Goal: Task Accomplishment & Management: Manage account settings

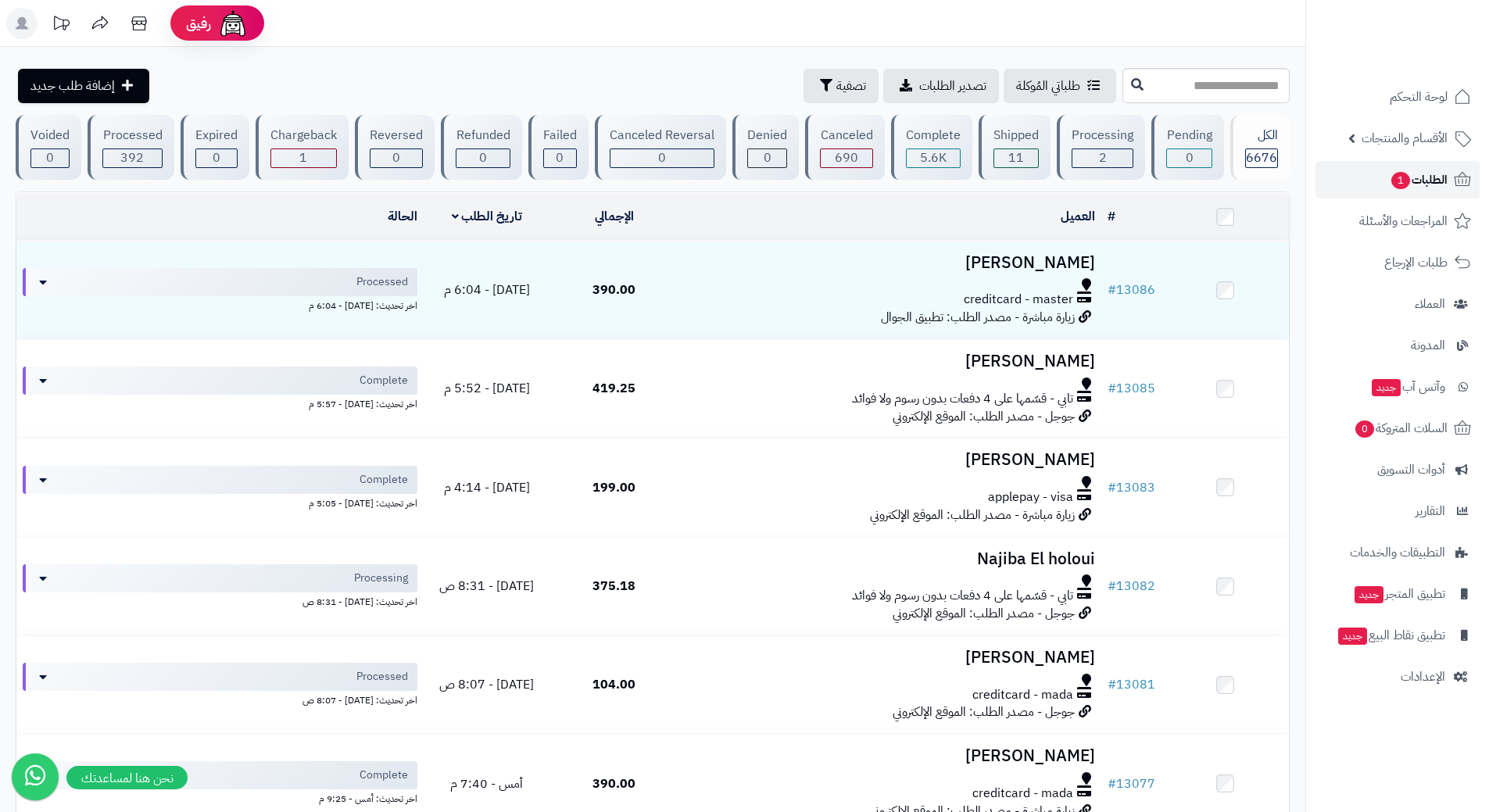
click at [1392, 179] on span "1" at bounding box center [1400, 180] width 19 height 17
drag, startPoint x: 0, startPoint y: 0, endPoint x: 1392, endPoint y: 178, distance: 1403.3
click at [1392, 179] on span "1" at bounding box center [1400, 180] width 19 height 17
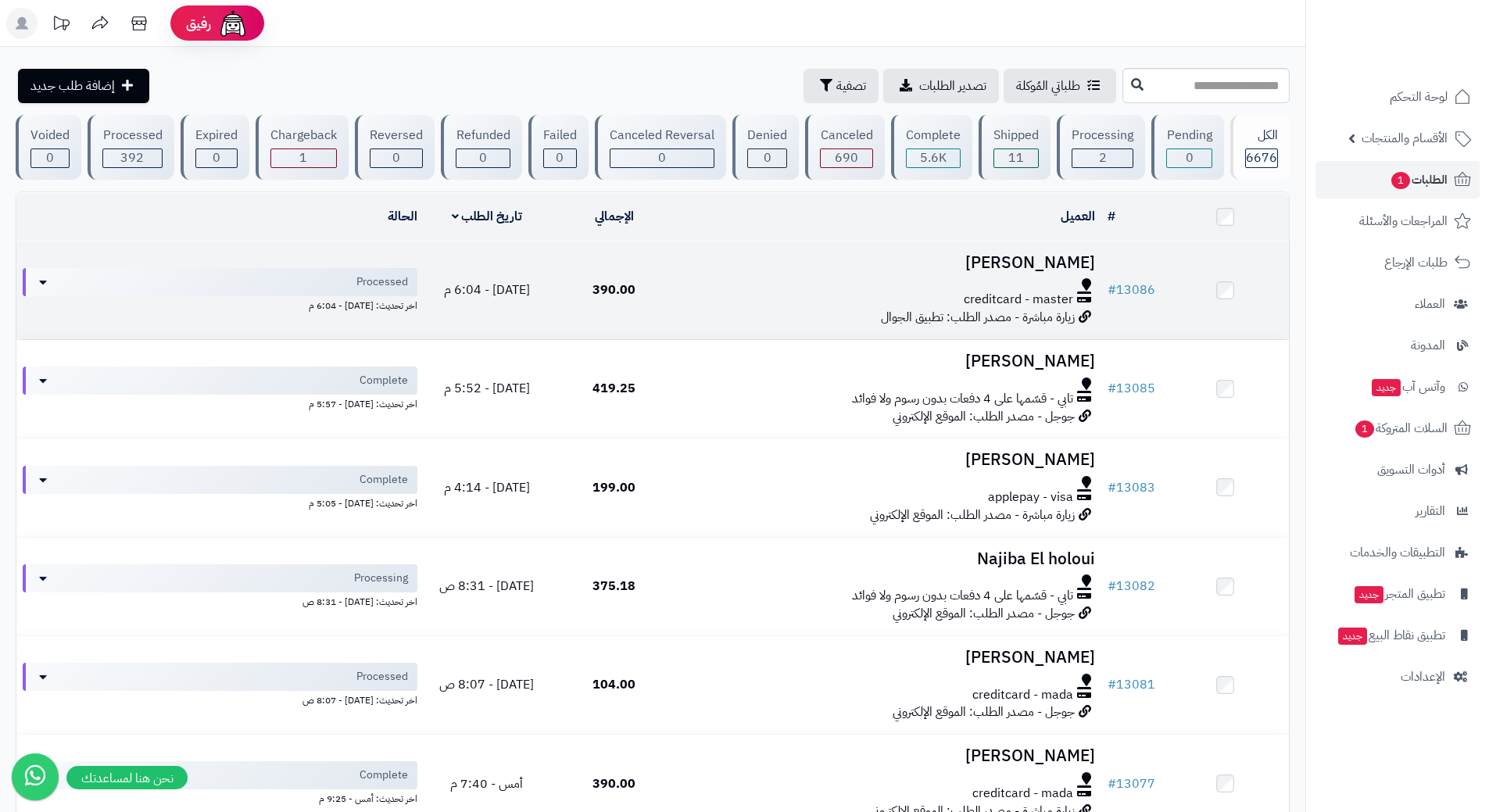
click at [710, 291] on div "creditcard - master" at bounding box center [889, 300] width 411 height 18
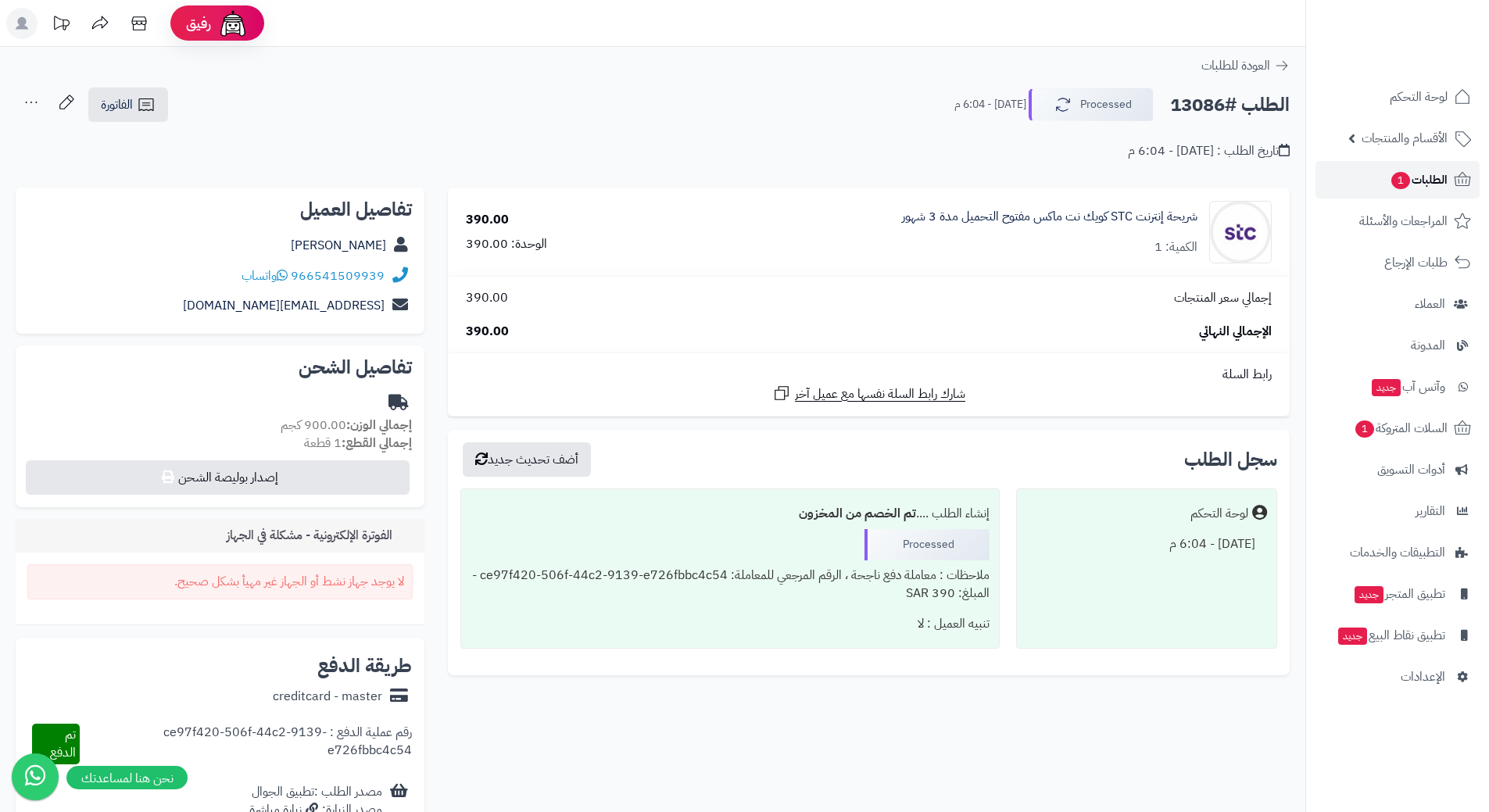
click at [1365, 172] on link "الطلبات 1" at bounding box center [1397, 179] width 164 height 37
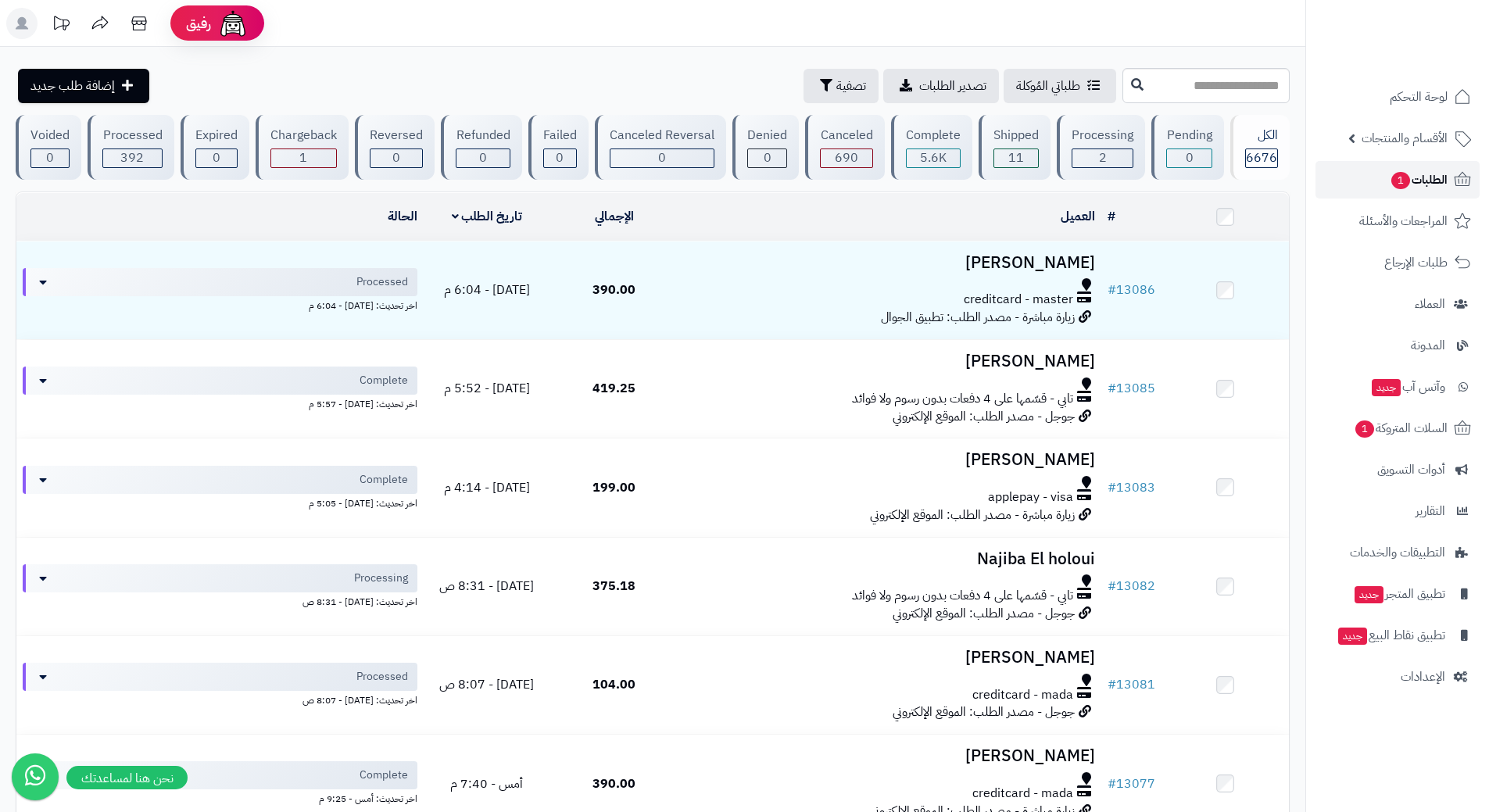
click at [1371, 184] on link "الطلبات 1" at bounding box center [1397, 179] width 164 height 37
click at [1334, 182] on link "الطلبات 1" at bounding box center [1397, 179] width 164 height 37
click at [1379, 192] on link "الطلبات 1" at bounding box center [1397, 179] width 164 height 37
click at [1345, 178] on link "الطلبات 1" at bounding box center [1397, 179] width 164 height 37
click at [1349, 428] on link "السلات المتروكة 1" at bounding box center [1397, 428] width 164 height 37
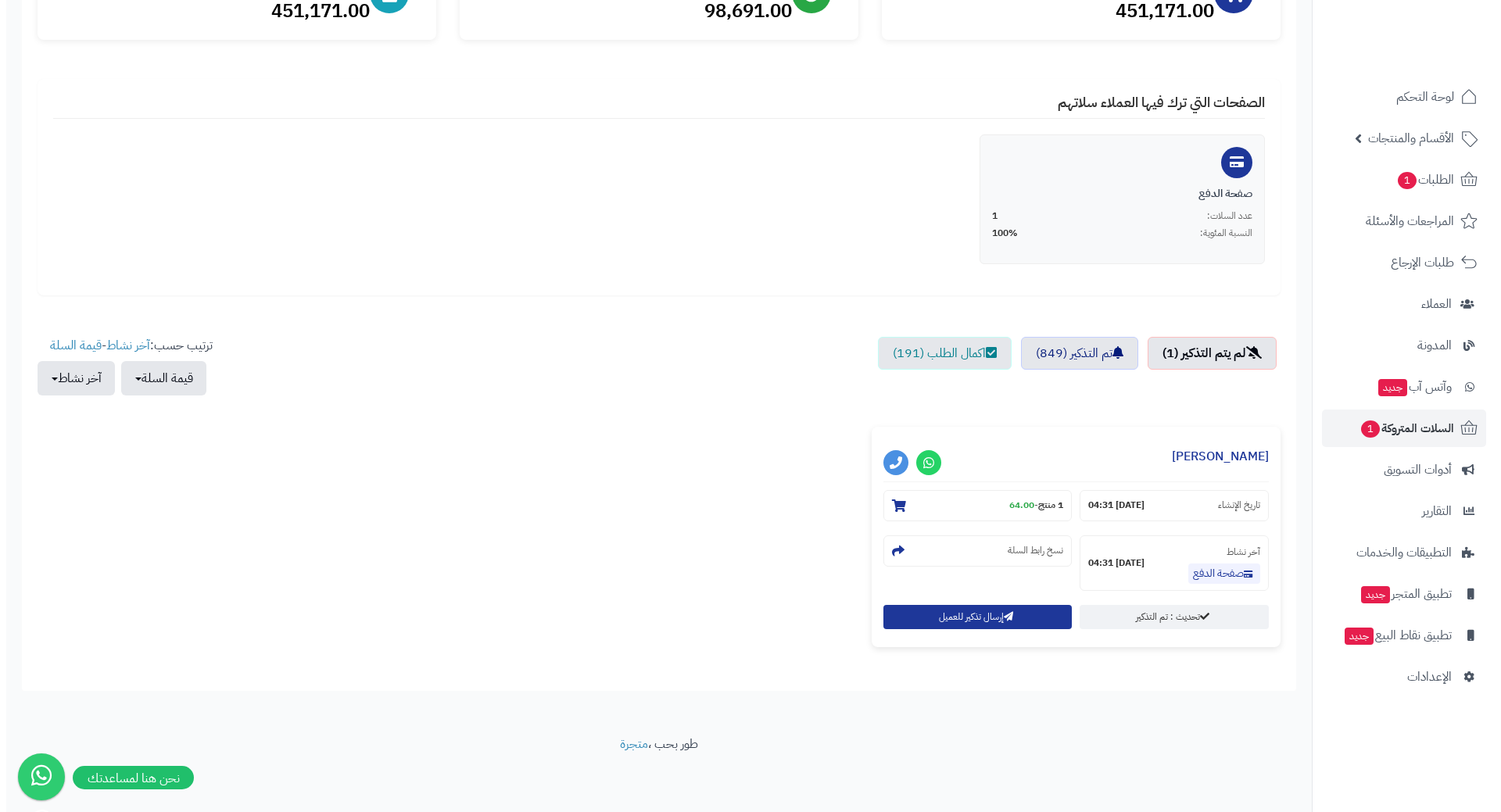
scroll to position [237, 0]
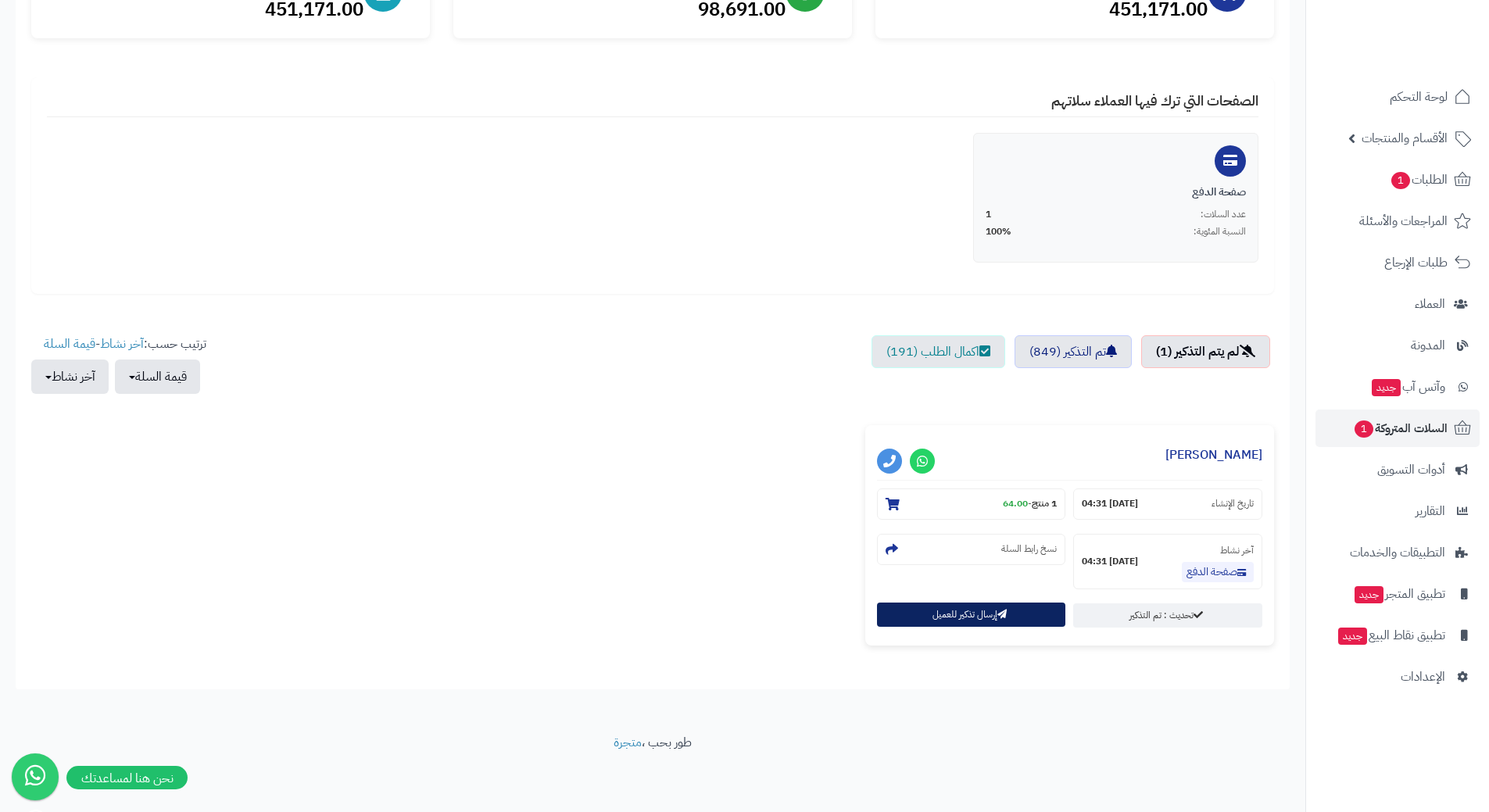
click at [1018, 618] on button "إرسال تذكير للعميل" at bounding box center [971, 614] width 189 height 24
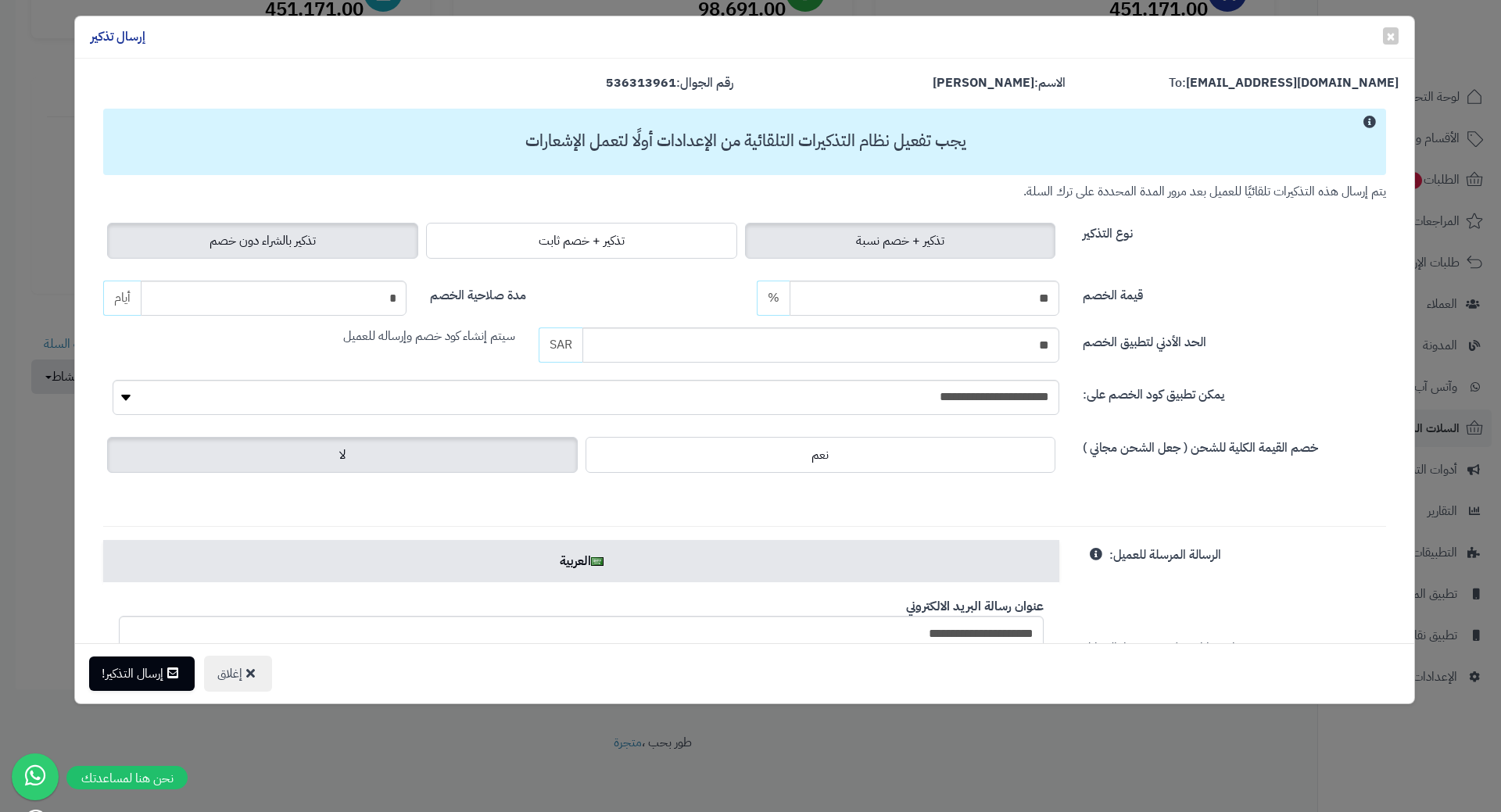
click at [339, 258] on label "تذكير بالشراء دون خصم" at bounding box center [262, 240] width 311 height 36
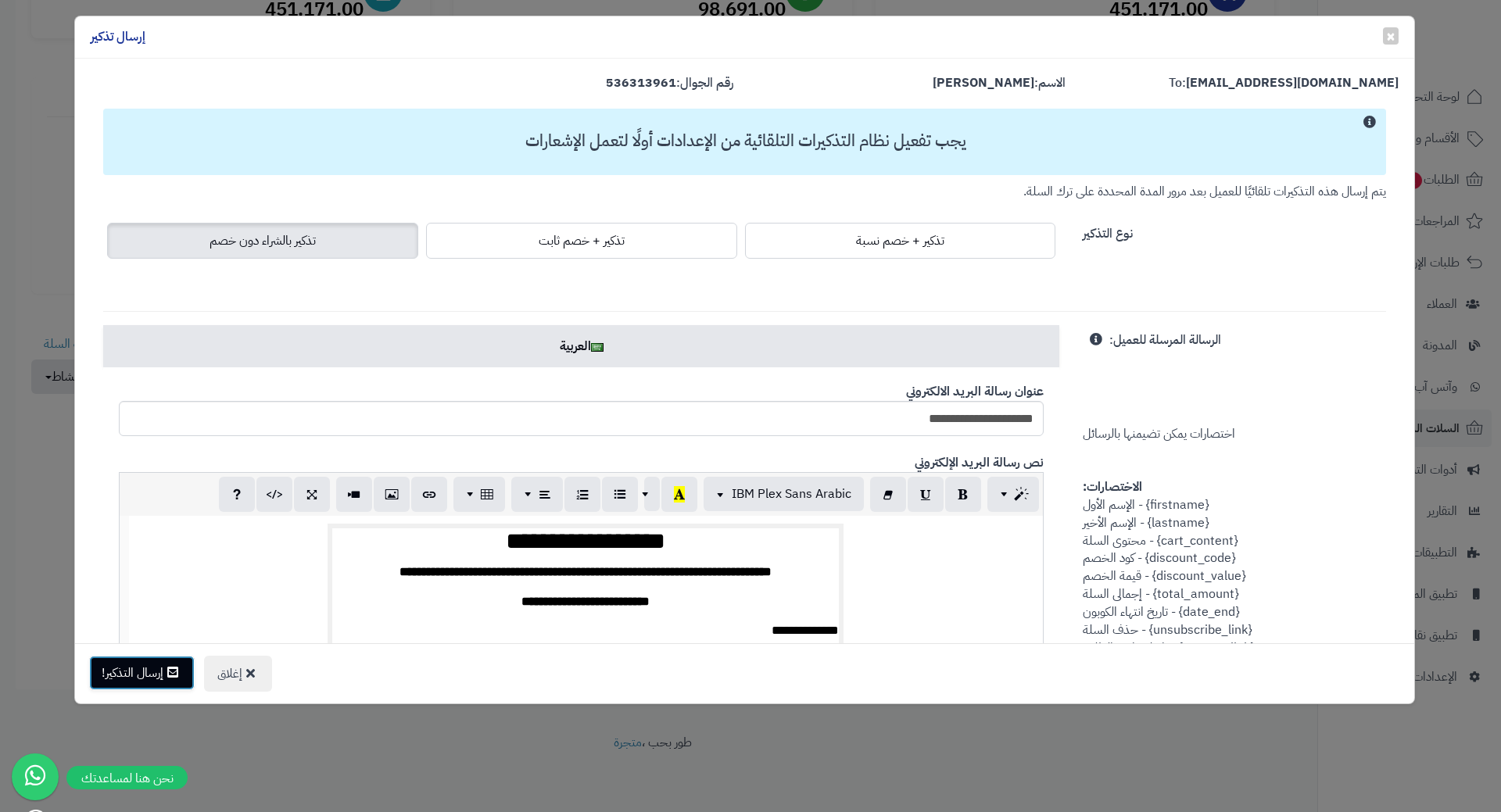
click at [136, 665] on button "إرسال التذكير!" at bounding box center [142, 672] width 105 height 34
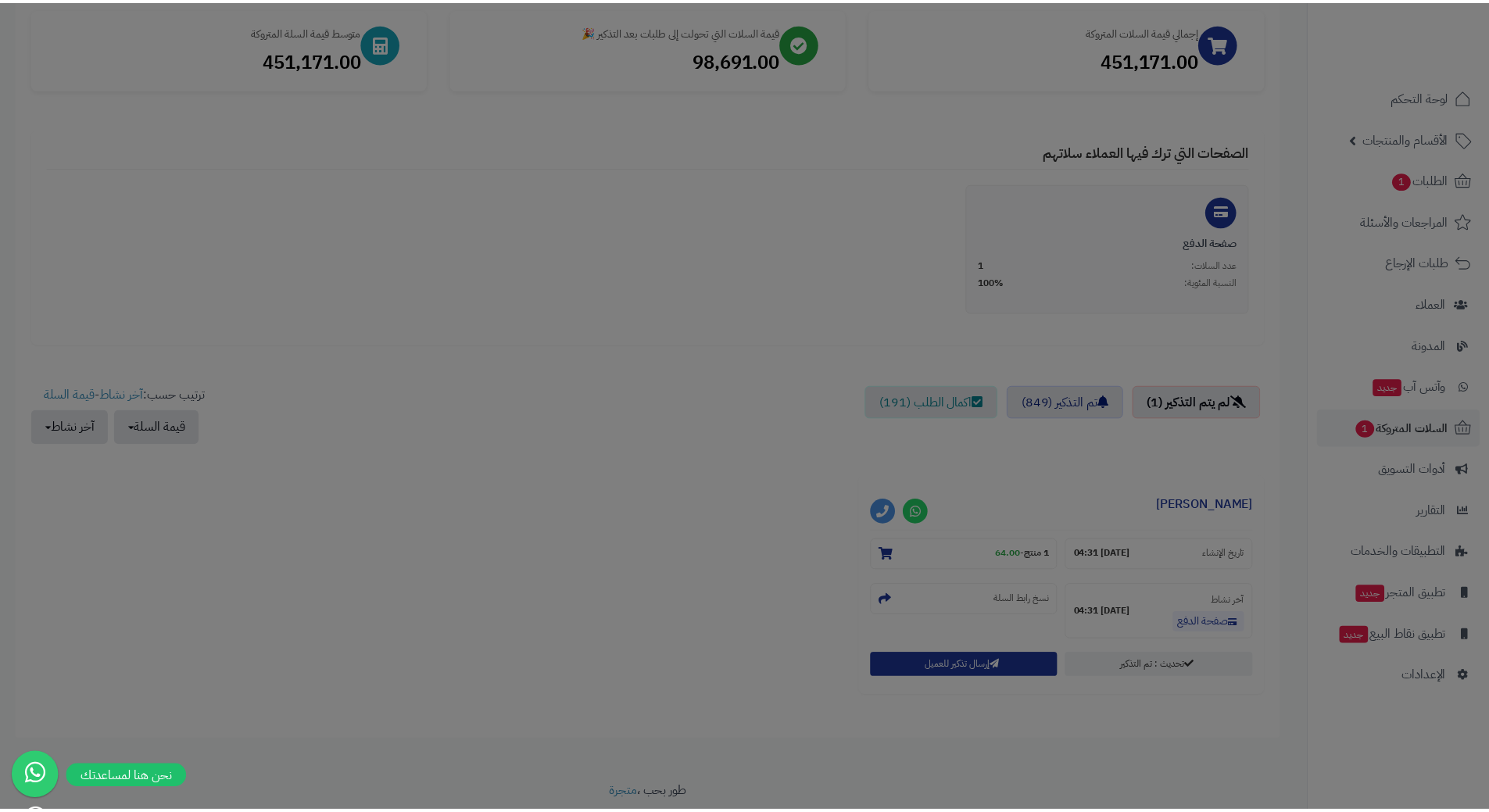
scroll to position [288, 0]
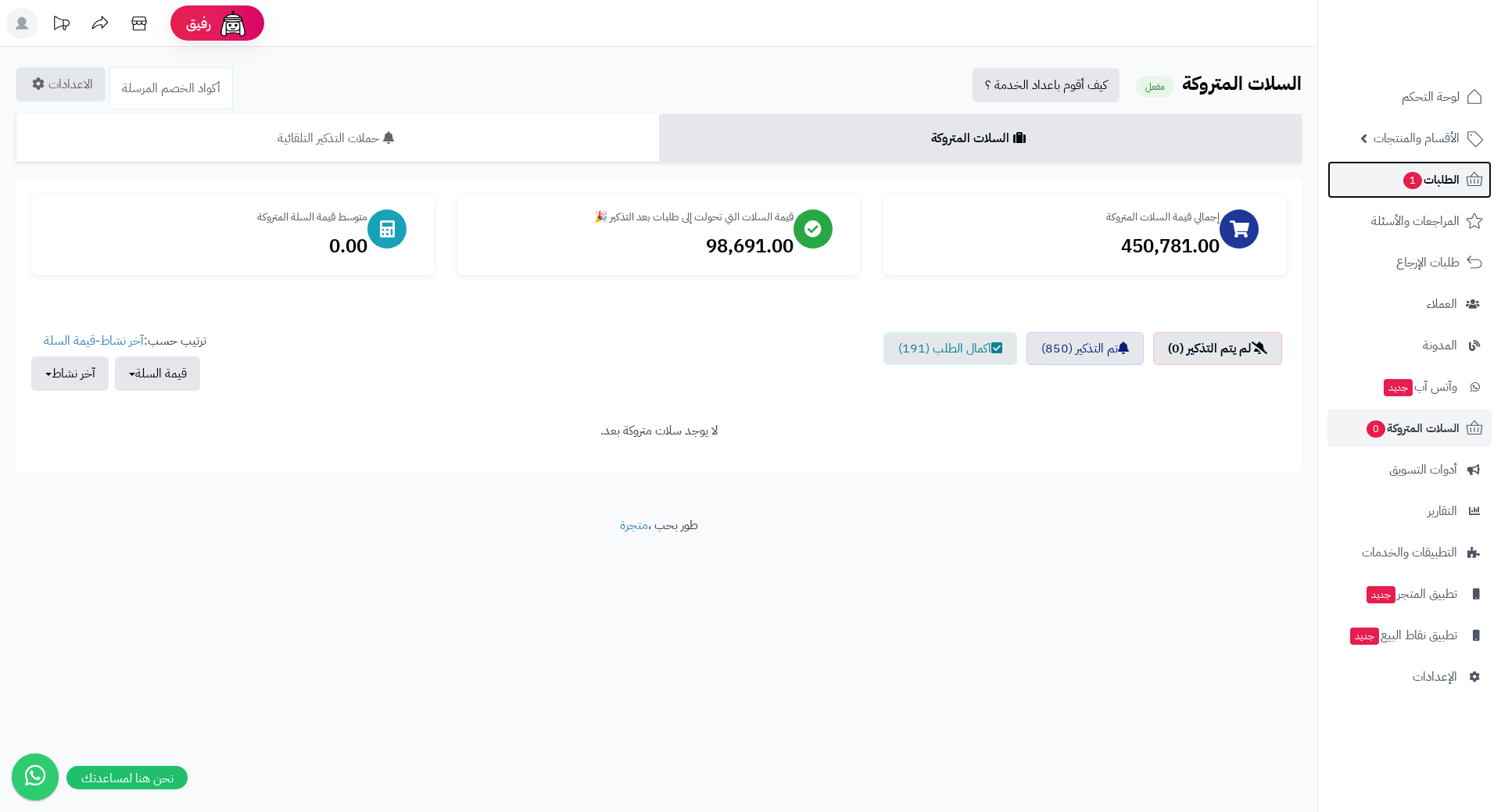
click at [1407, 177] on span "1" at bounding box center [1412, 180] width 19 height 17
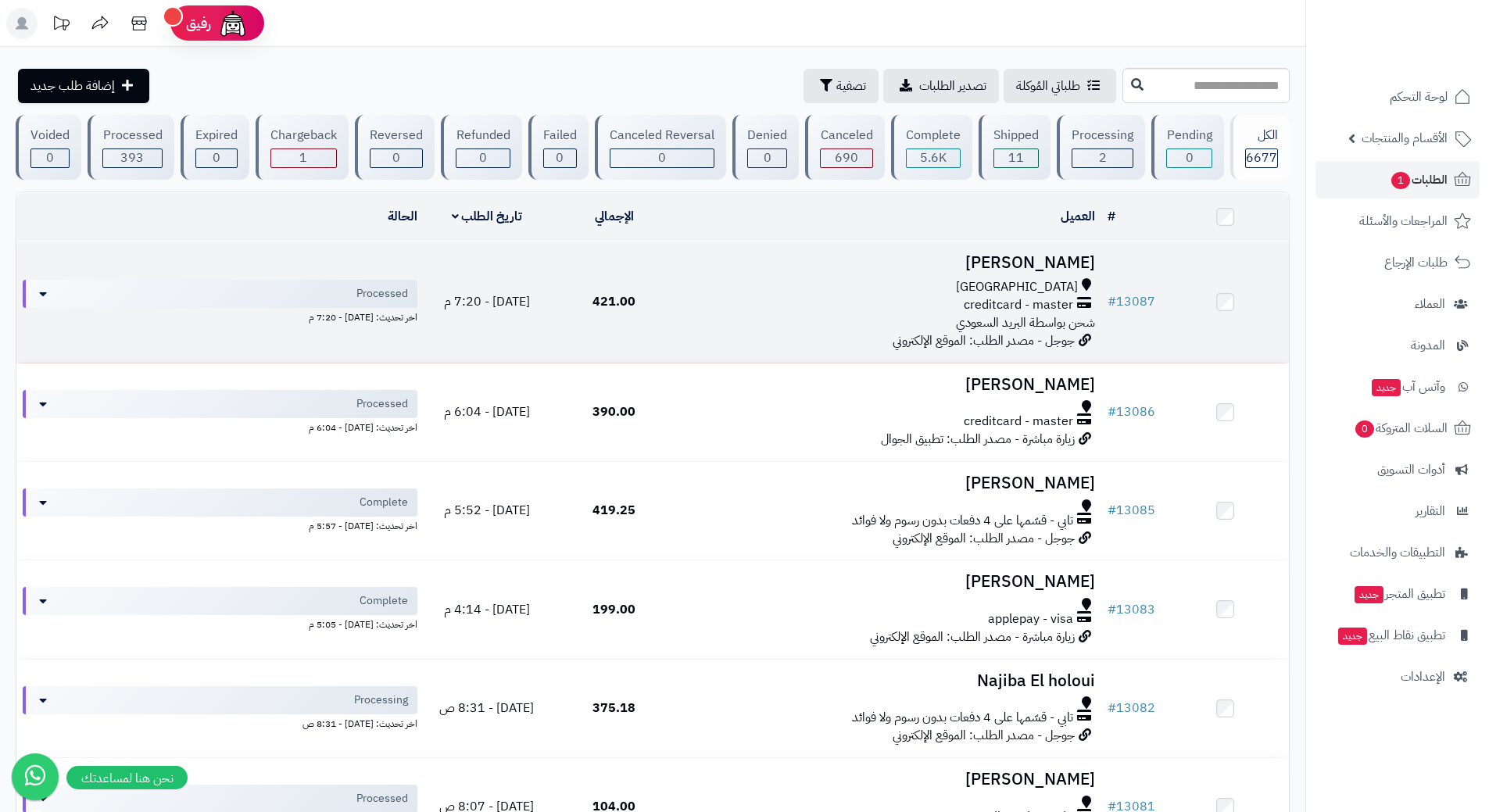
click at [746, 291] on div "جدة" at bounding box center [889, 288] width 411 height 18
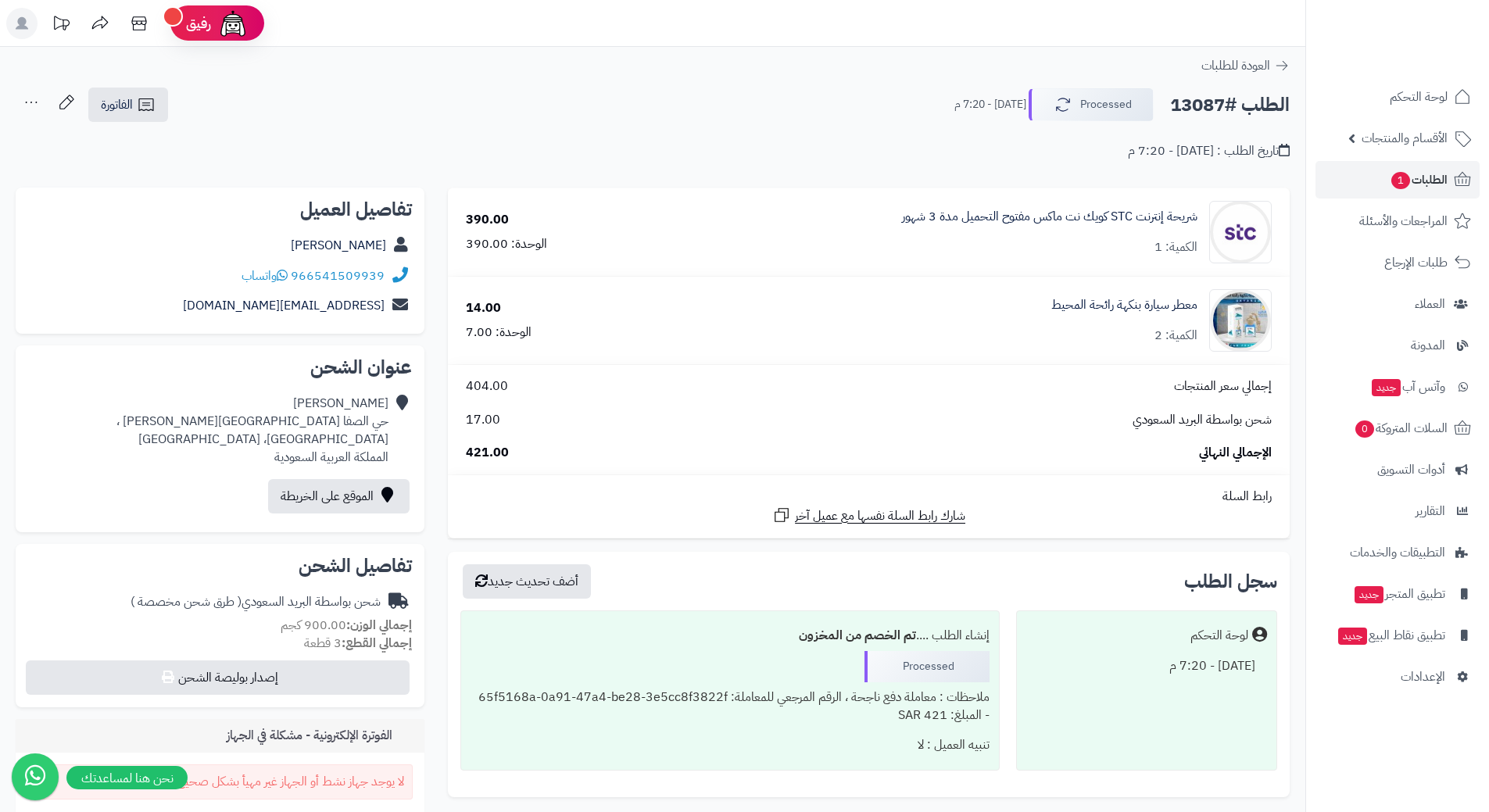
click at [1240, 102] on h2 "الطلب #13087" at bounding box center [1230, 105] width 119 height 32
copy div "الطلب #13087 Processed"
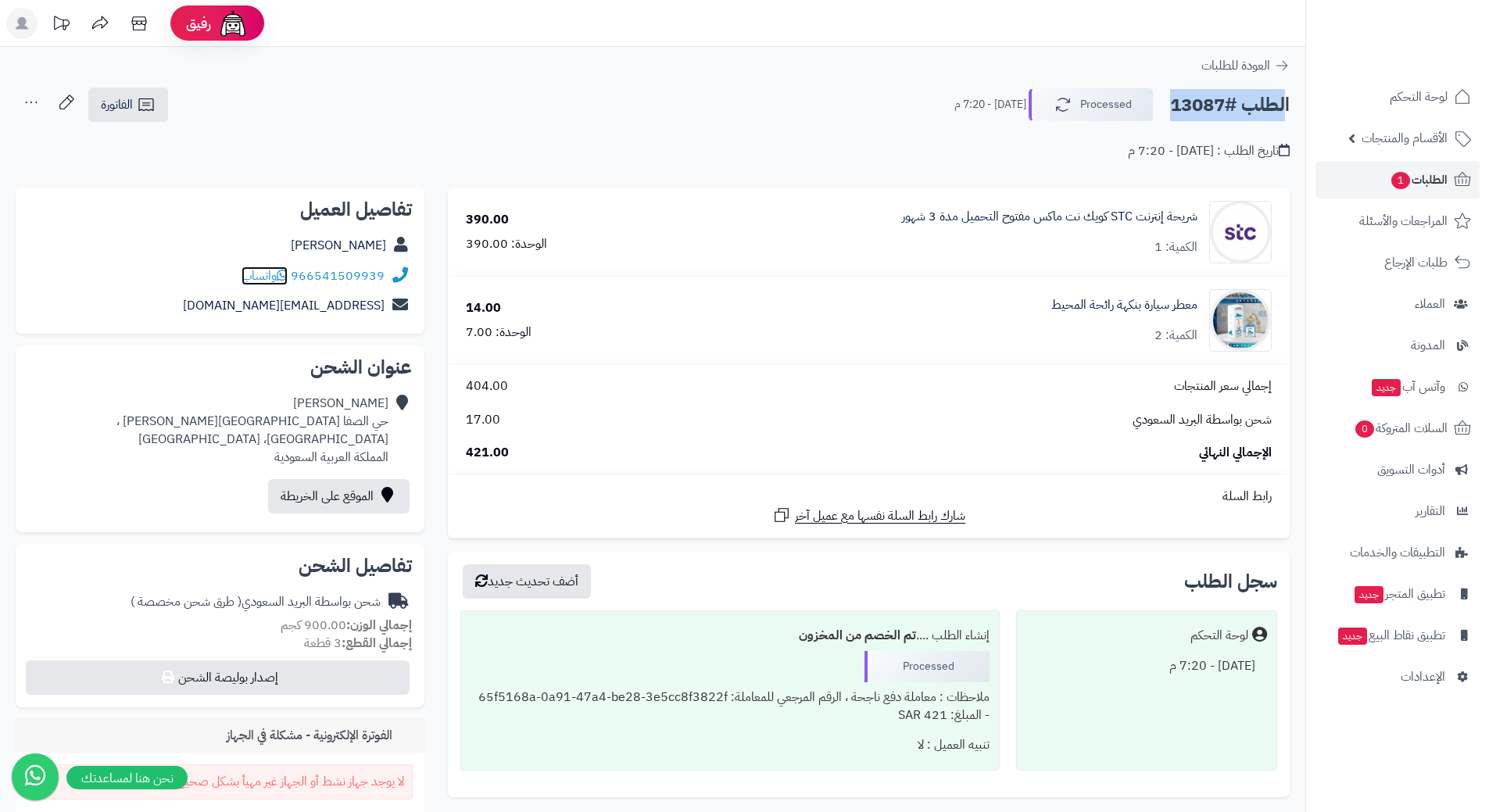
click at [287, 273] on icon at bounding box center [282, 274] width 11 height 12
click at [1229, 319] on img at bounding box center [1240, 320] width 61 height 62
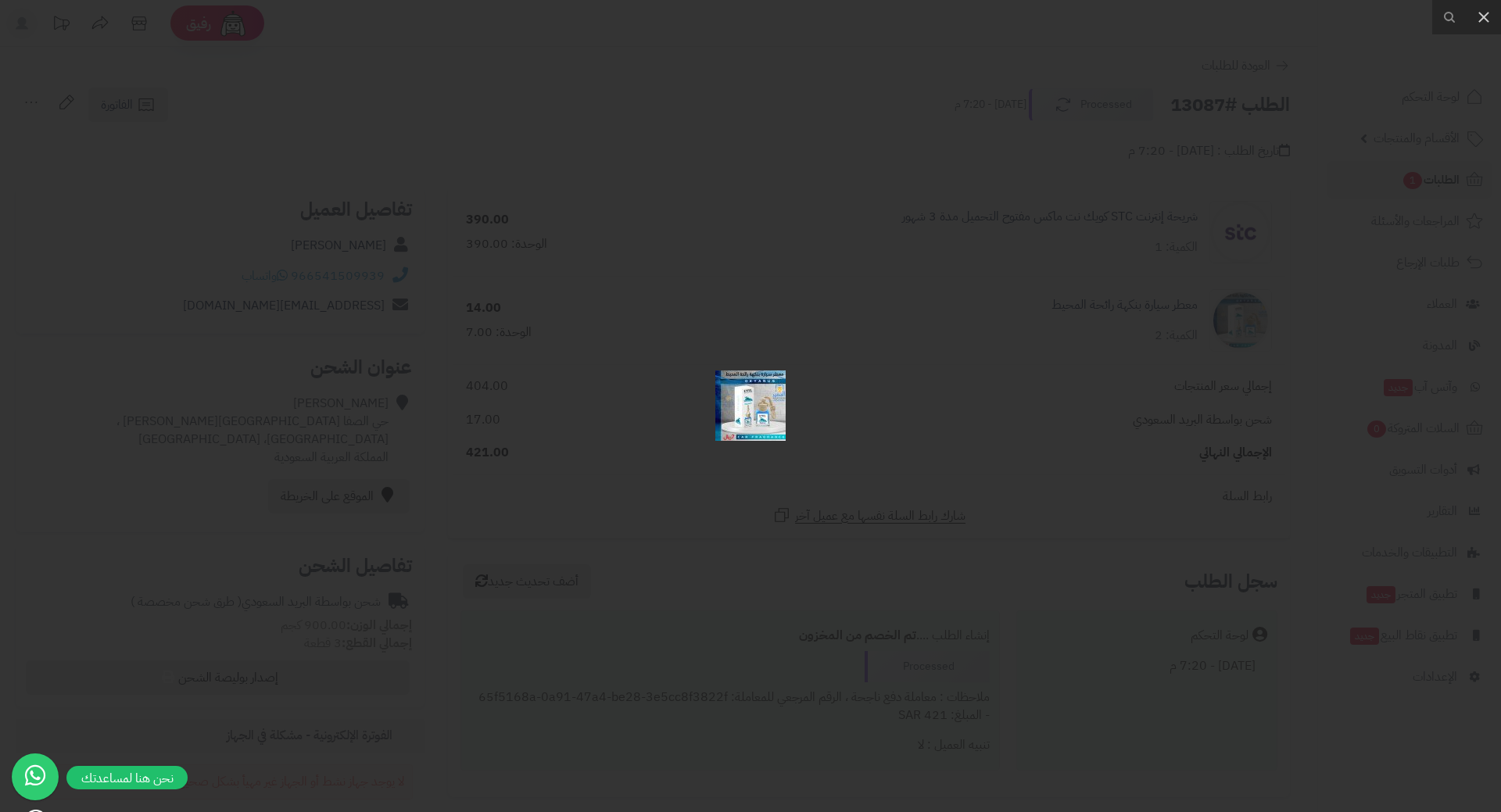
click at [1068, 322] on div at bounding box center [750, 406] width 1501 height 812
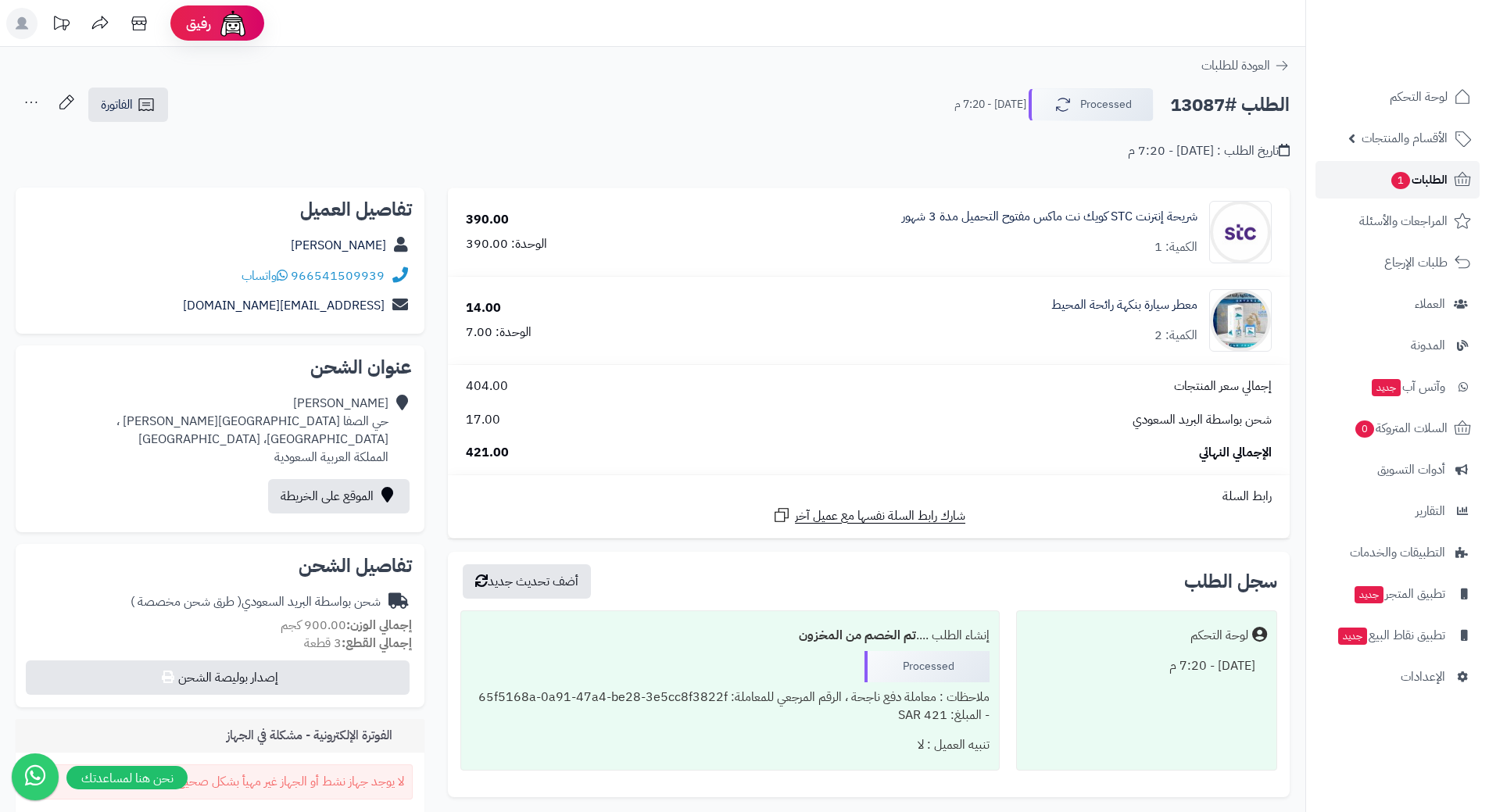
drag, startPoint x: 1368, startPoint y: 179, endPoint x: 1375, endPoint y: 172, distance: 9.9
click at [1370, 176] on link "الطلبات 1" at bounding box center [1397, 179] width 164 height 37
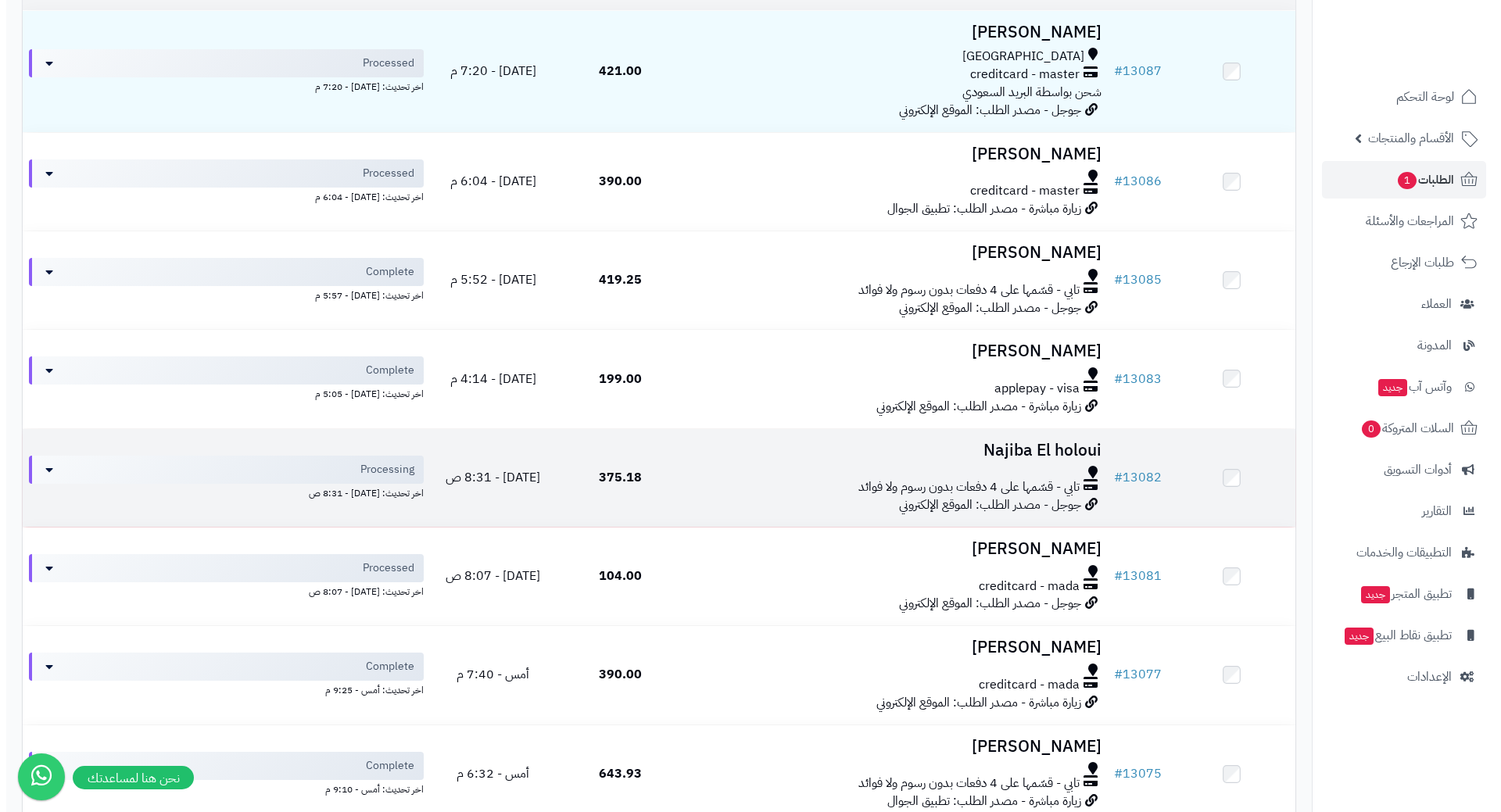
scroll to position [312, 0]
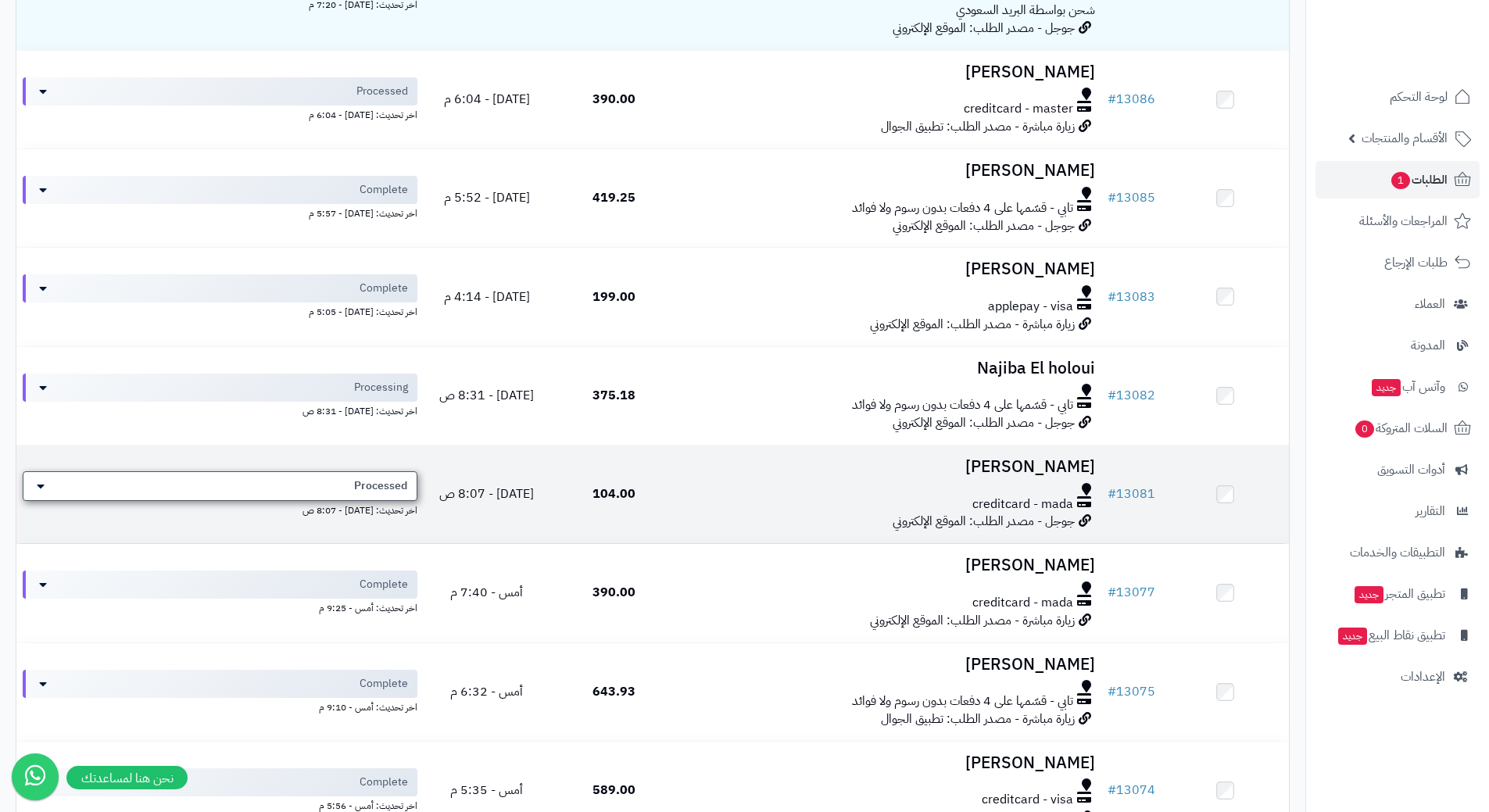
click at [322, 476] on div "Processed" at bounding box center [220, 486] width 394 height 30
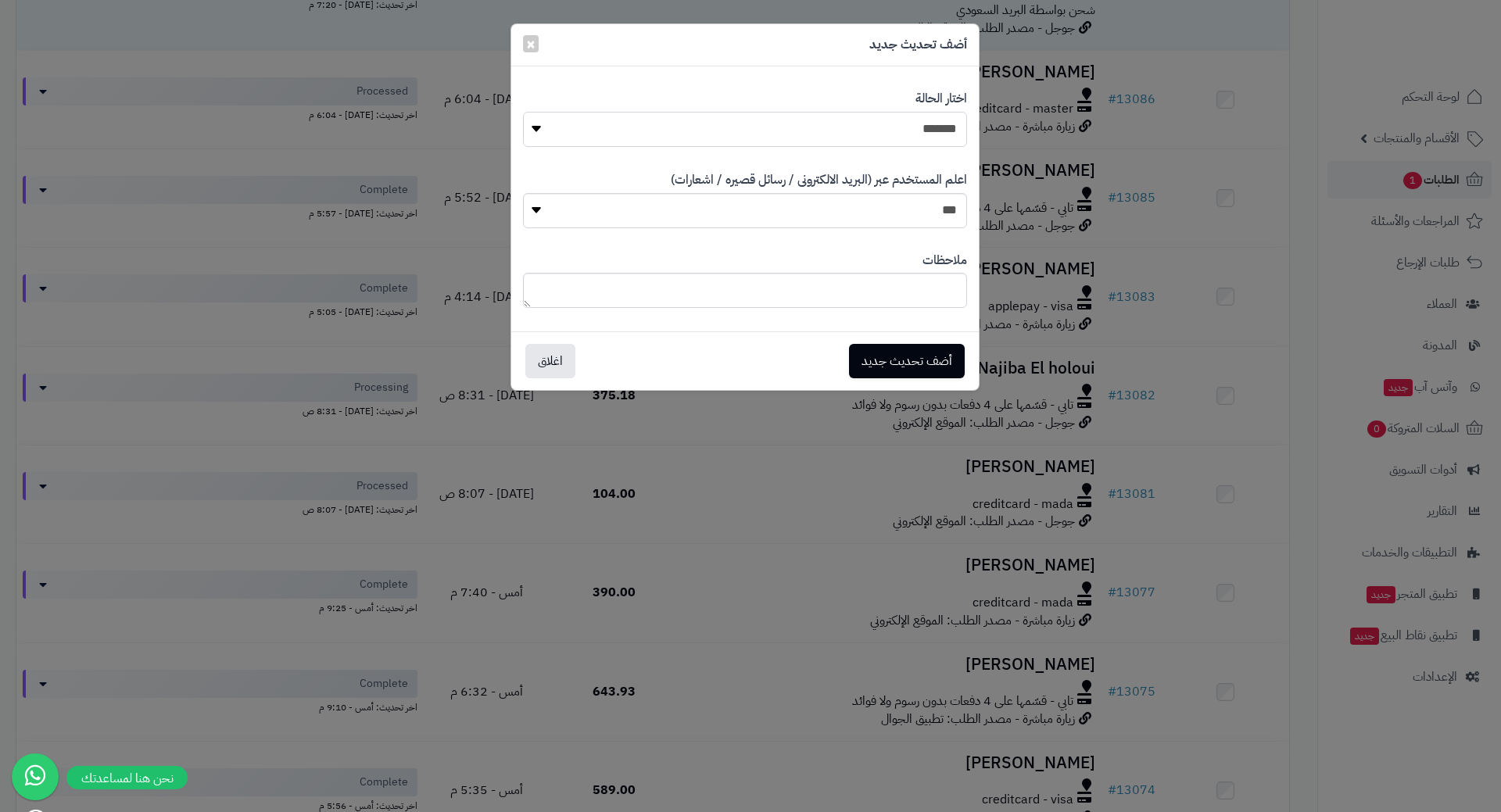
click at [663, 130] on select "**********" at bounding box center [745, 129] width 444 height 35
select select "*"
click at [523, 112] on select "**********" at bounding box center [745, 129] width 444 height 35
click at [906, 351] on button "أضف تحديث جديد" at bounding box center [907, 360] width 116 height 34
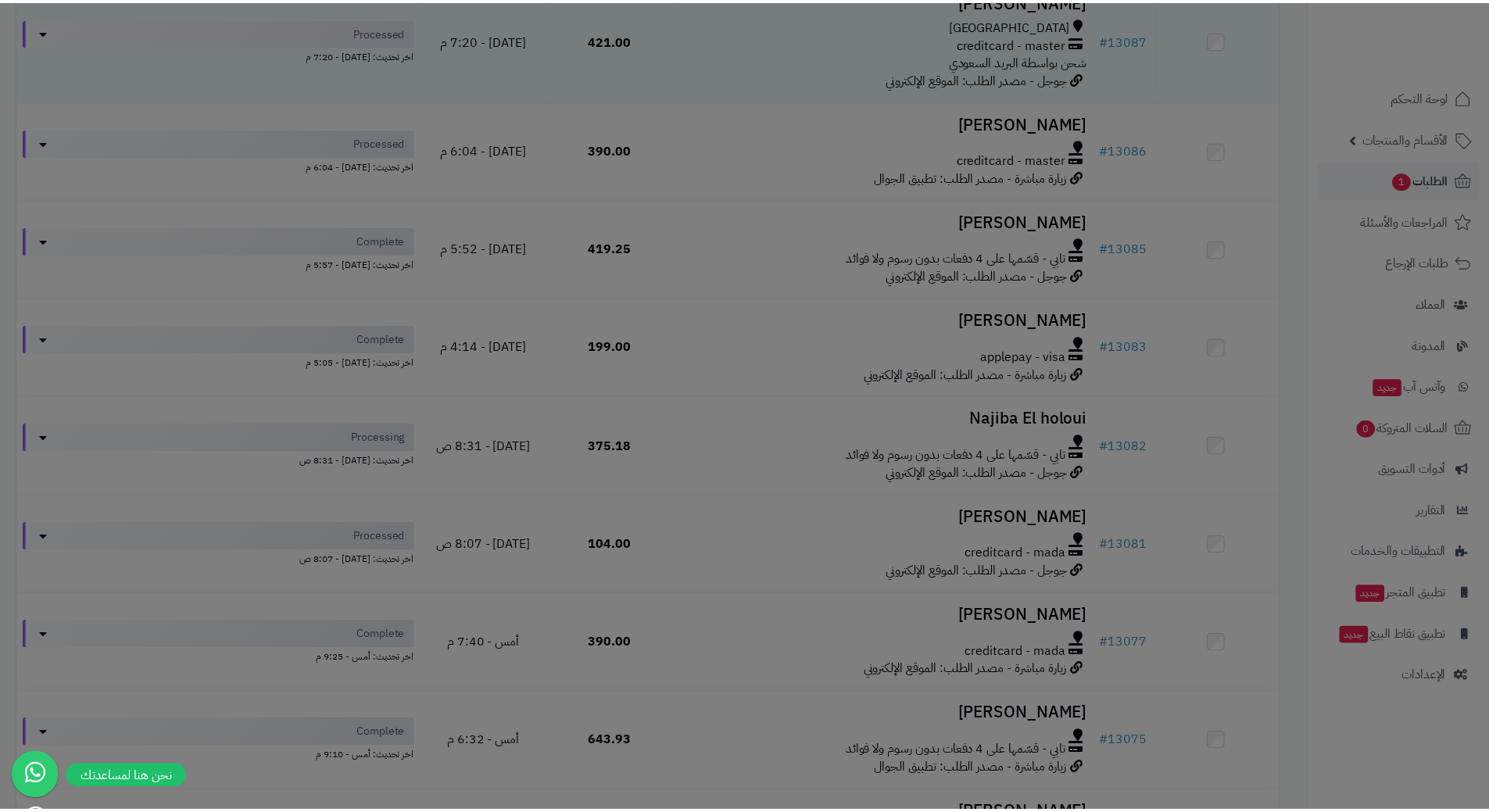
scroll to position [363, 0]
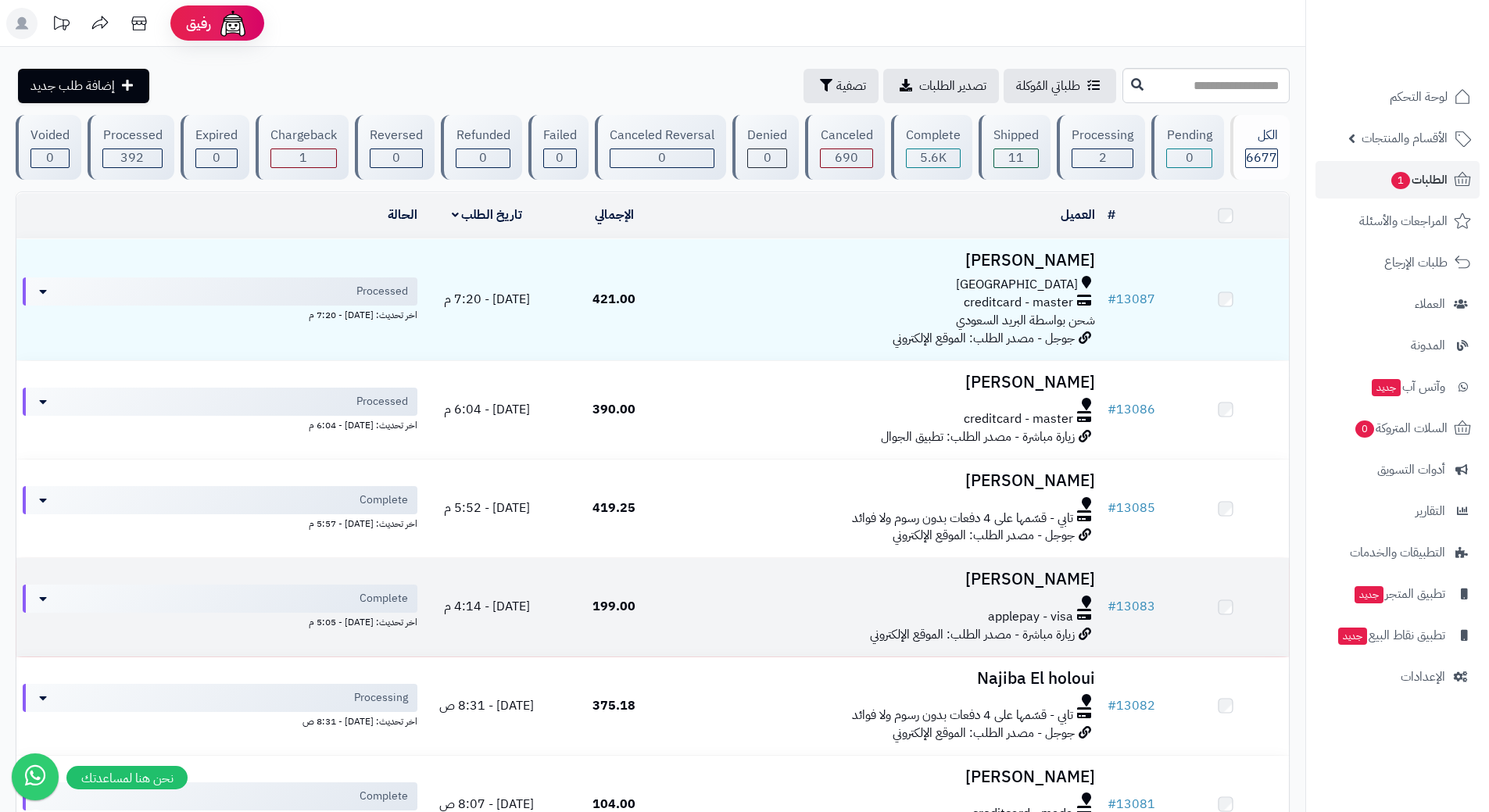
scroll to position [312, 0]
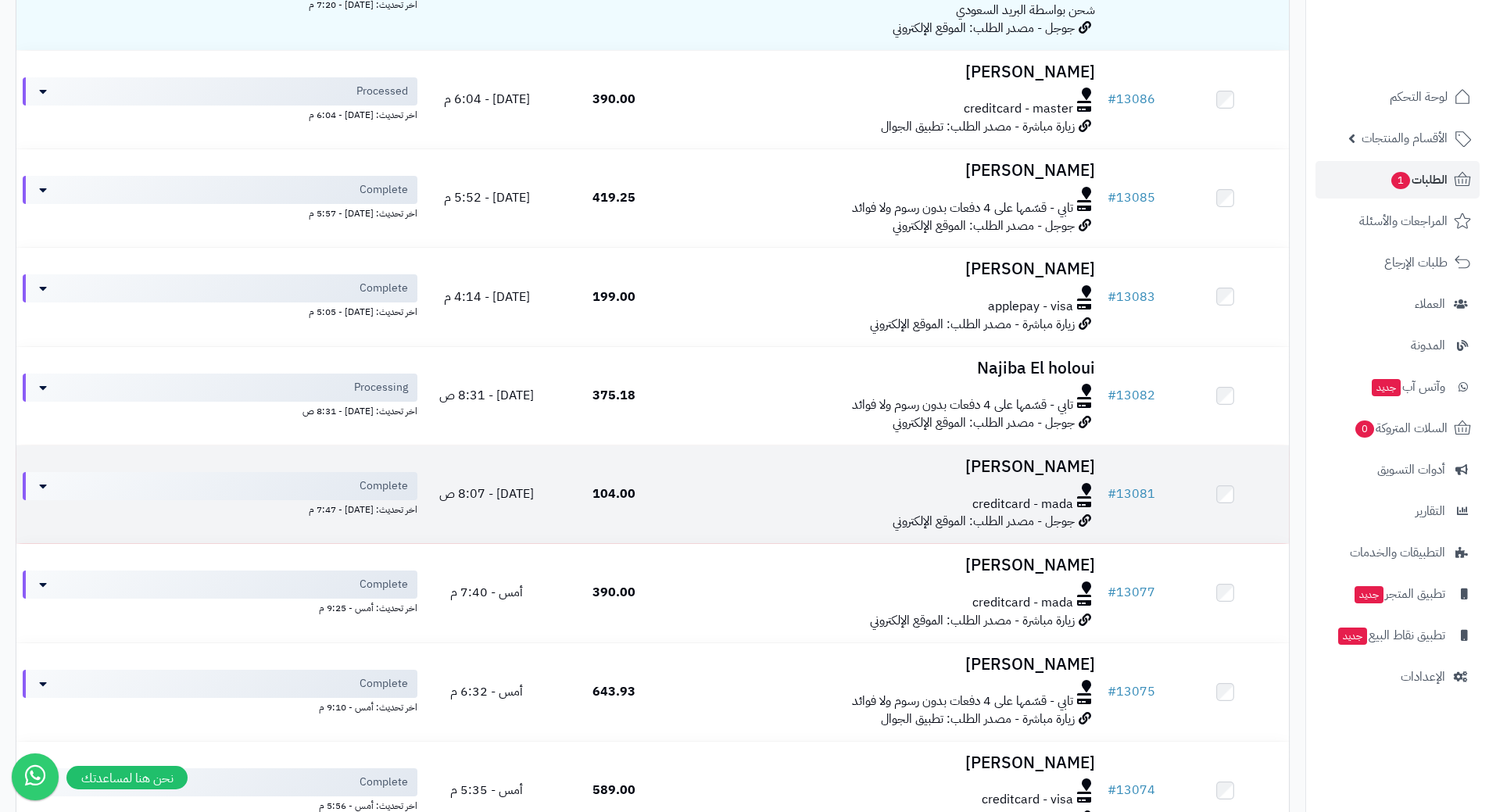
click at [693, 505] on div "creditcard - mada" at bounding box center [889, 505] width 411 height 18
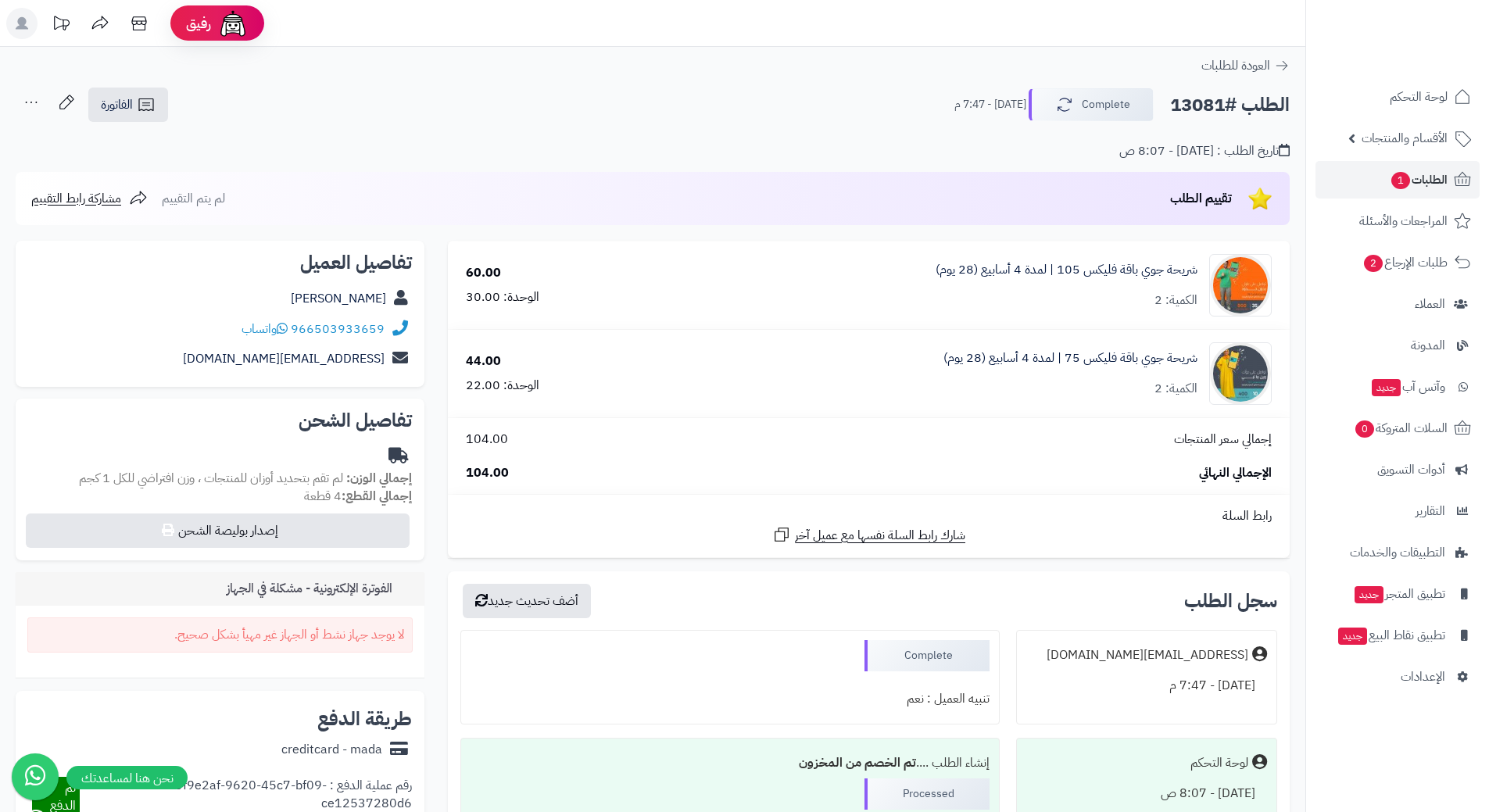
click at [1217, 101] on h2 "الطلب #13081" at bounding box center [1230, 105] width 119 height 32
click at [1216, 101] on h2 "الطلب #13081" at bounding box center [1230, 105] width 119 height 32
copy h2 "13081"
click at [1366, 256] on span "طلبات الإرجاع 2" at bounding box center [1405, 263] width 85 height 22
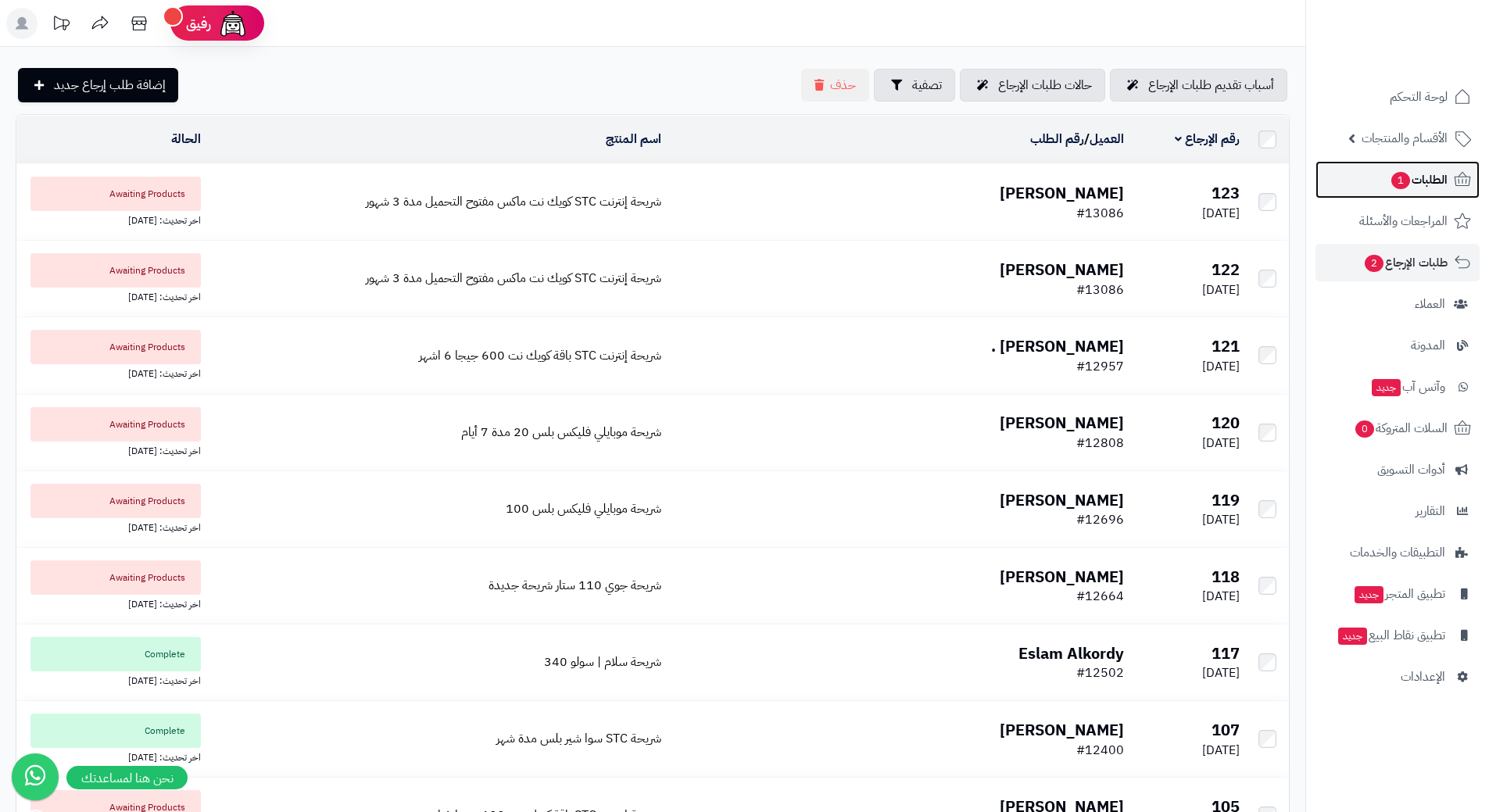
click at [1380, 189] on link "الطلبات 1" at bounding box center [1397, 179] width 164 height 37
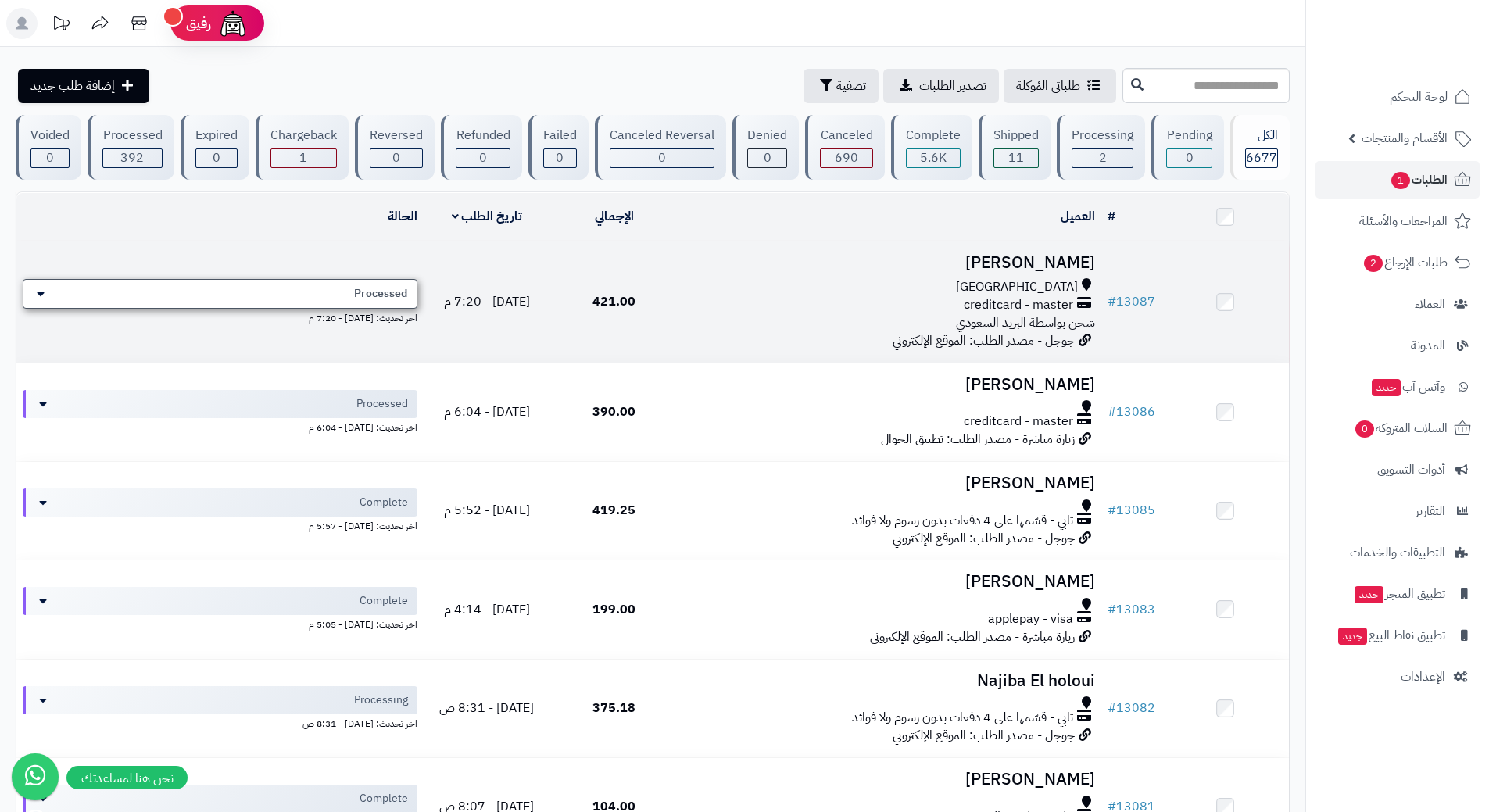
click at [321, 293] on div "Processed" at bounding box center [220, 294] width 394 height 30
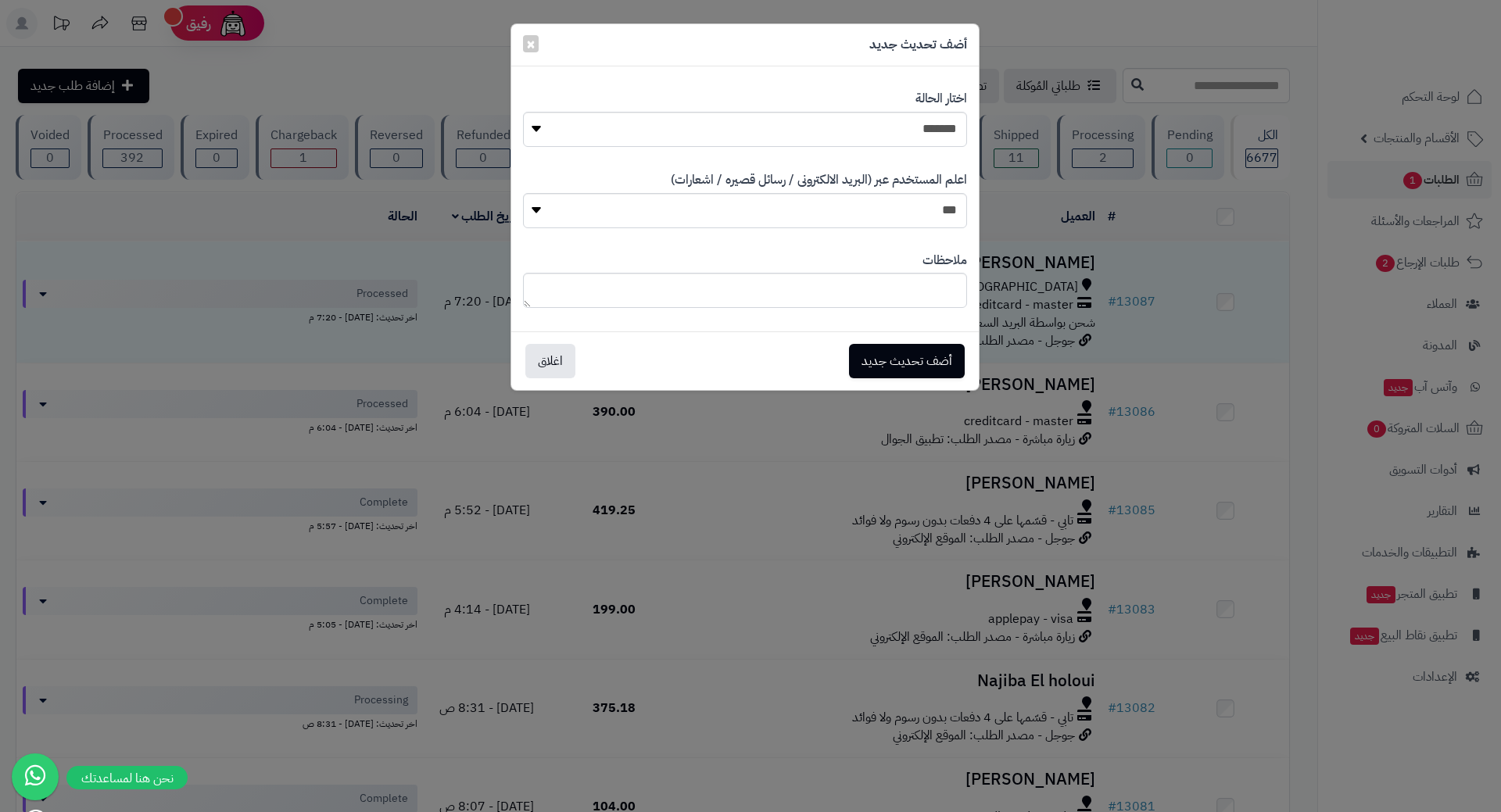
drag, startPoint x: 725, startPoint y: 661, endPoint x: 734, endPoint y: 640, distance: 22.8
click at [725, 661] on div "**********" at bounding box center [750, 406] width 1501 height 812
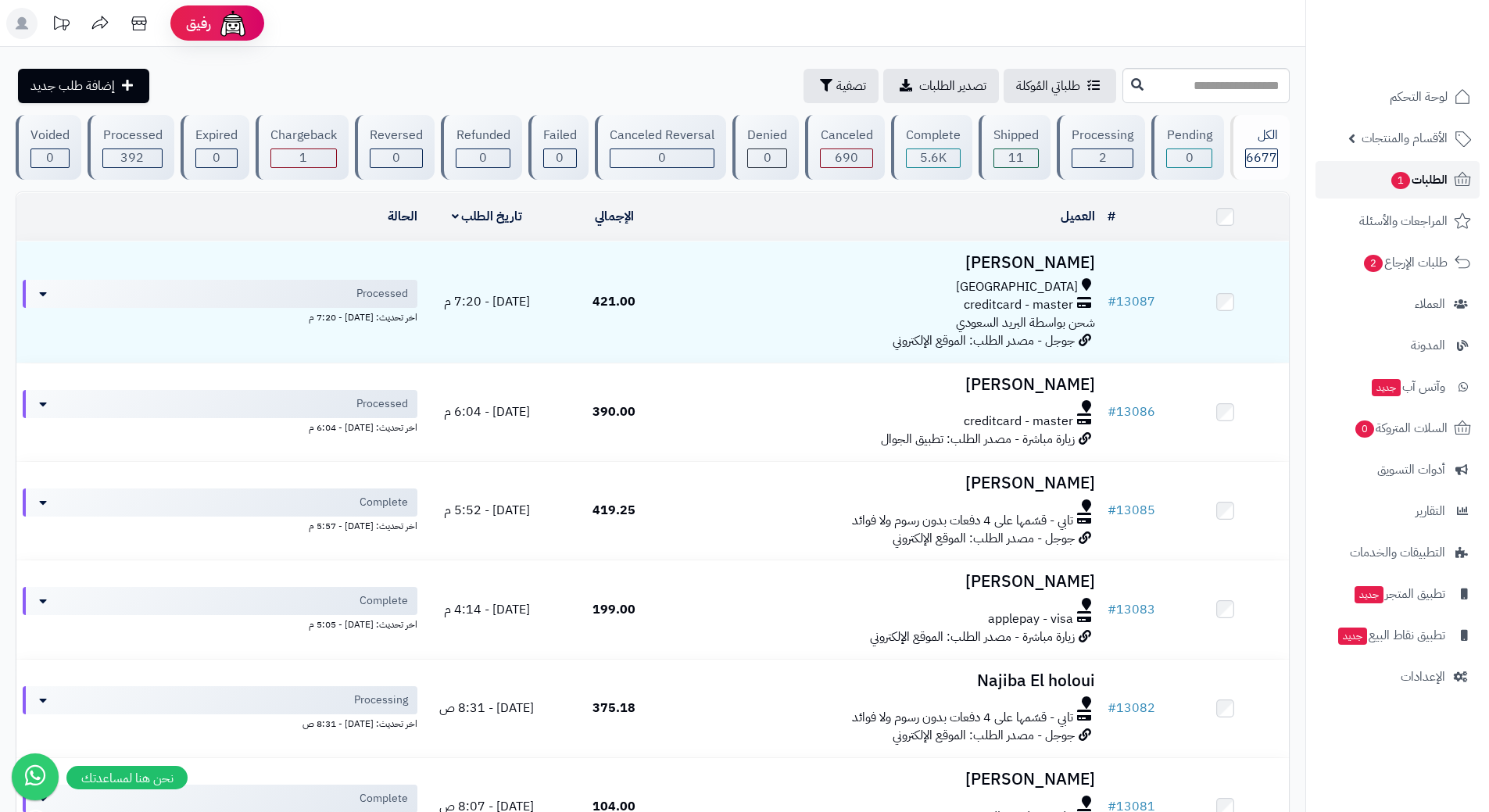
click at [1375, 184] on link "الطلبات 1" at bounding box center [1397, 179] width 164 height 37
click at [1363, 268] on span "طلبات الإرجاع 2" at bounding box center [1405, 263] width 85 height 22
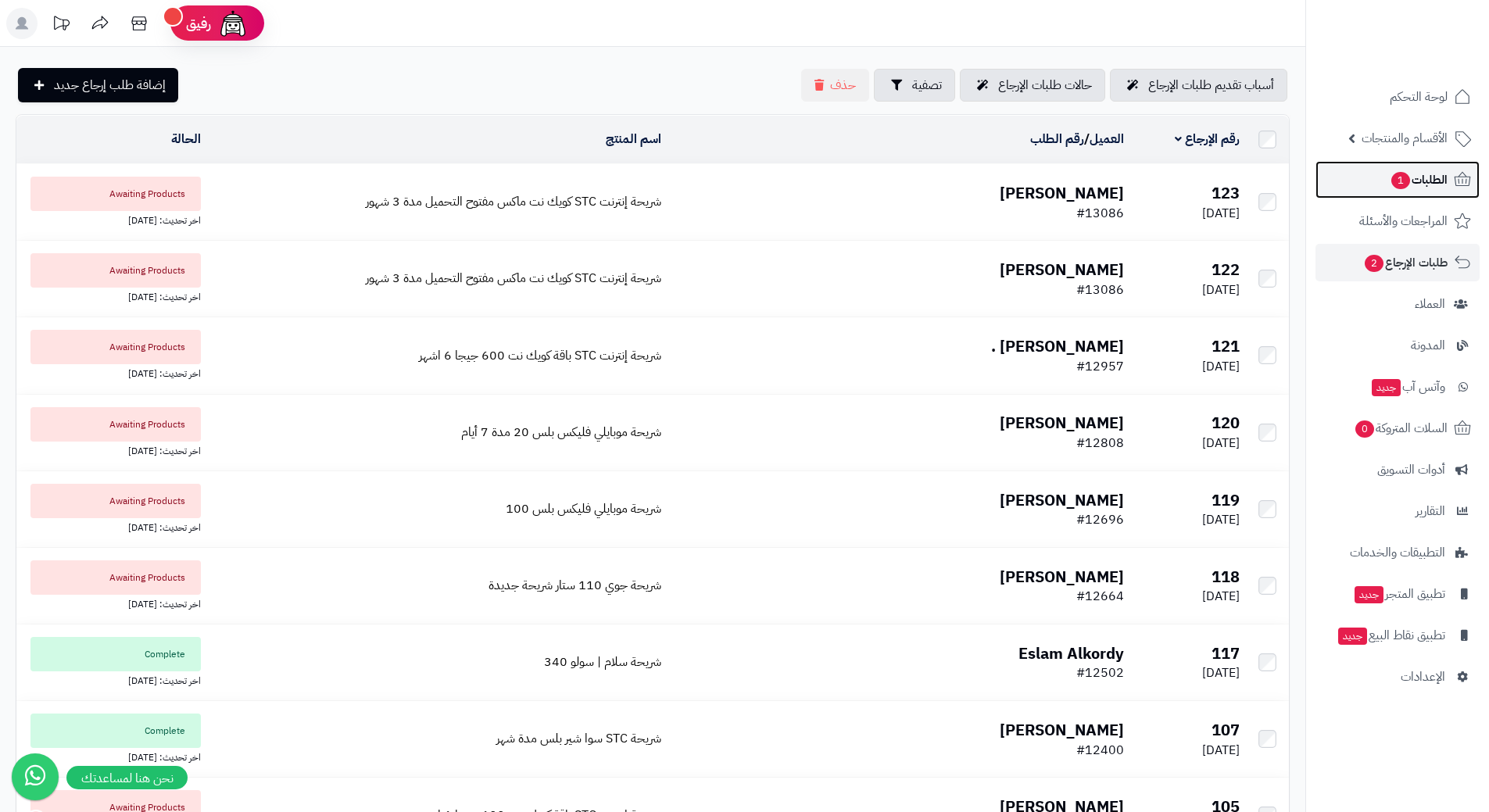
click at [1370, 171] on link "الطلبات 1" at bounding box center [1397, 179] width 164 height 37
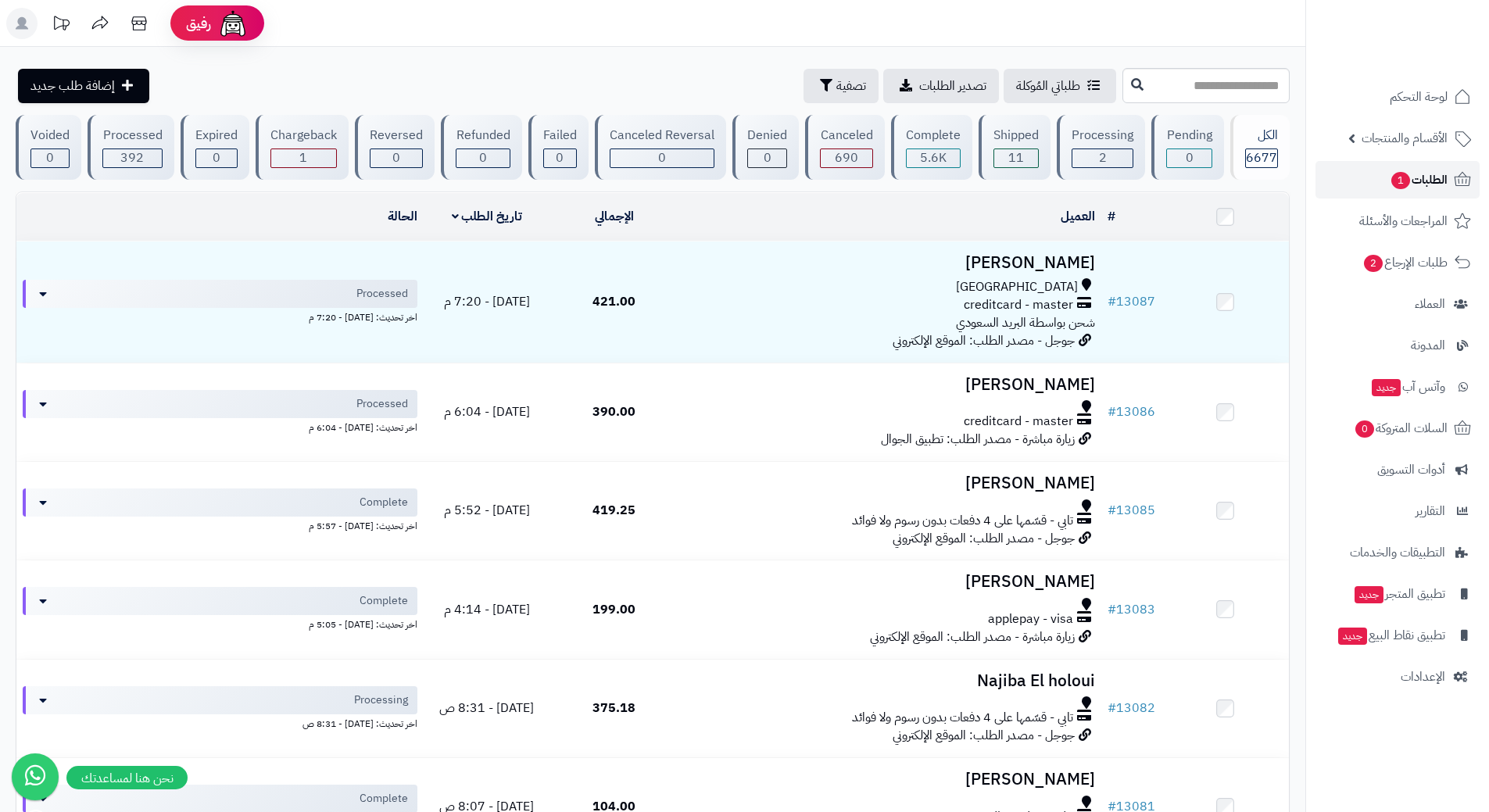
click at [1441, 186] on span "الطلبات 1" at bounding box center [1419, 180] width 58 height 22
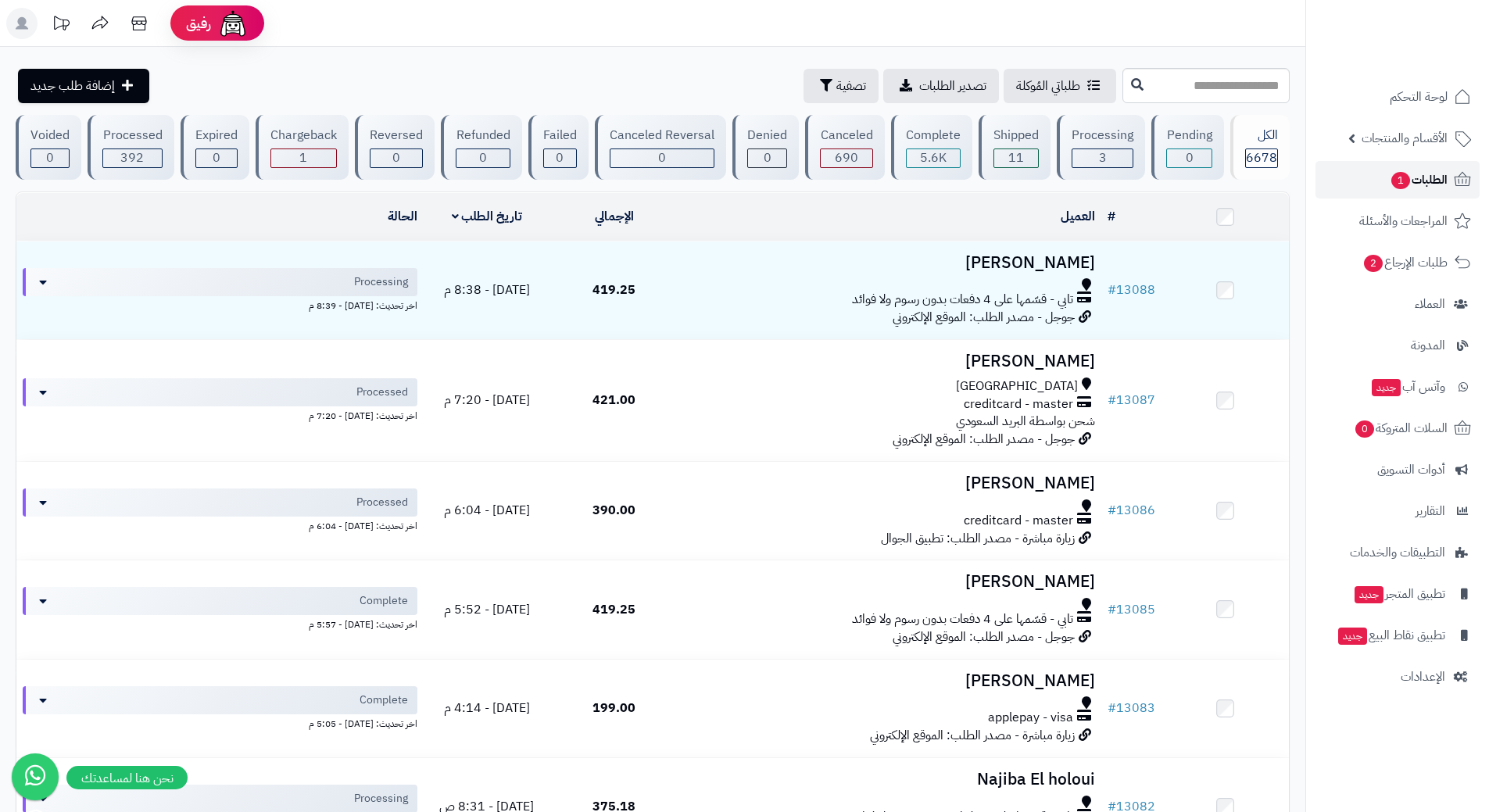
click at [1371, 178] on link "الطلبات 1" at bounding box center [1397, 179] width 164 height 37
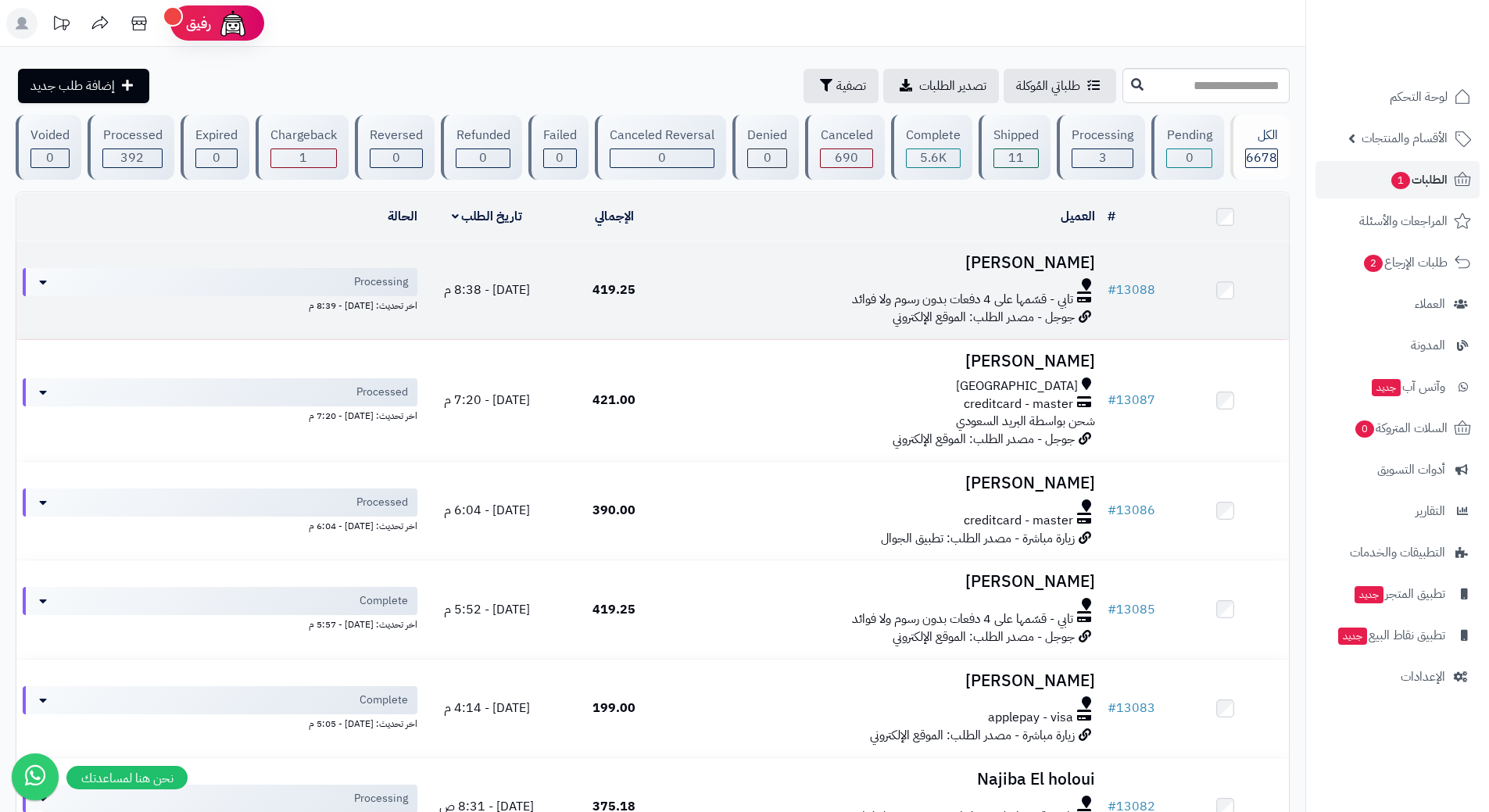
click at [774, 302] on div "تابي - قسّمها على 4 دفعات بدون رسوم ولا فوائد" at bounding box center [889, 300] width 411 height 18
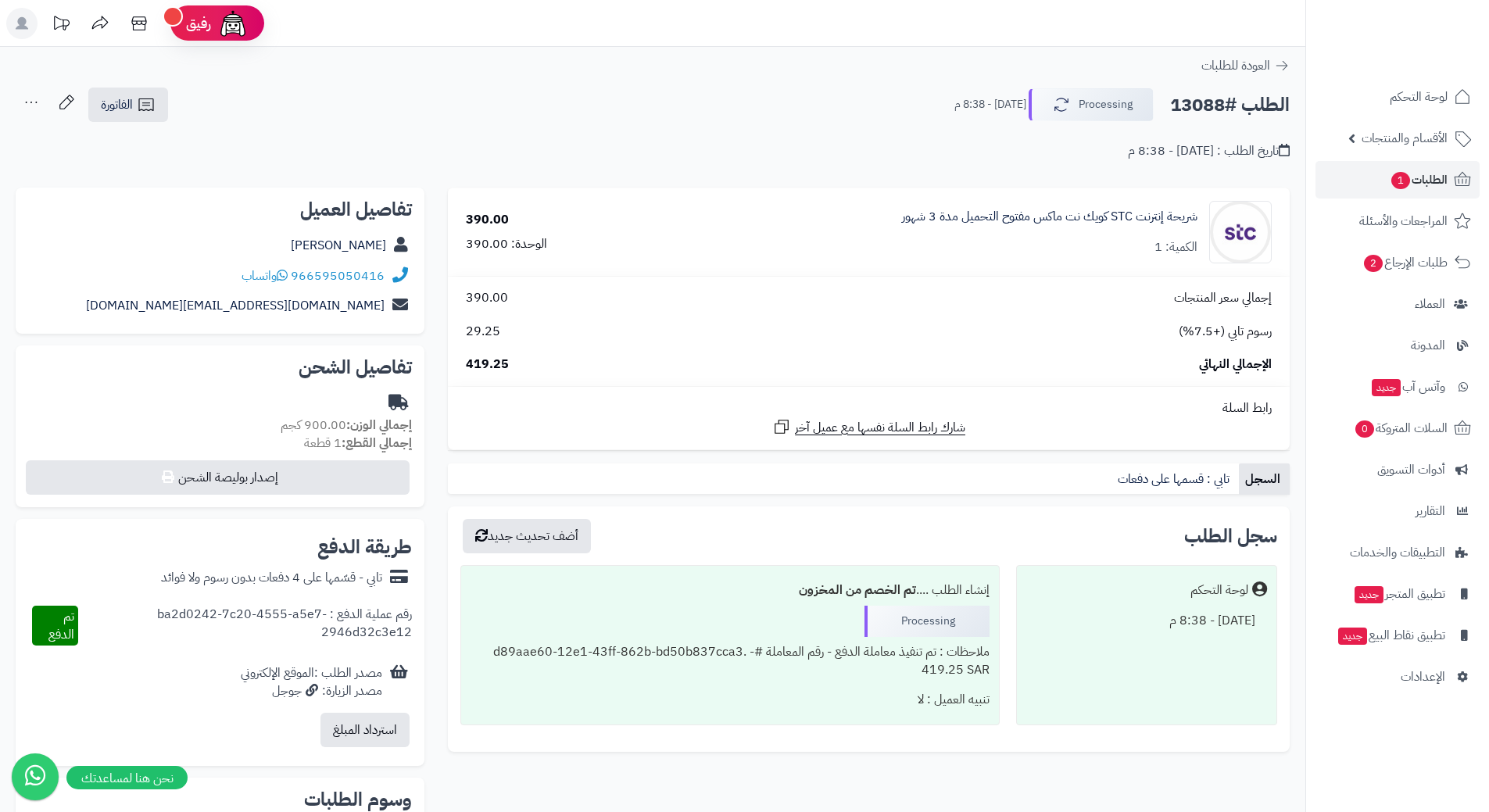
click at [1226, 99] on h2 "الطلب #13088" at bounding box center [1230, 105] width 119 height 32
click at [1229, 103] on h2 "الطلب #13088" at bounding box center [1230, 105] width 119 height 32
copy div "الطلب #13088 Processing"
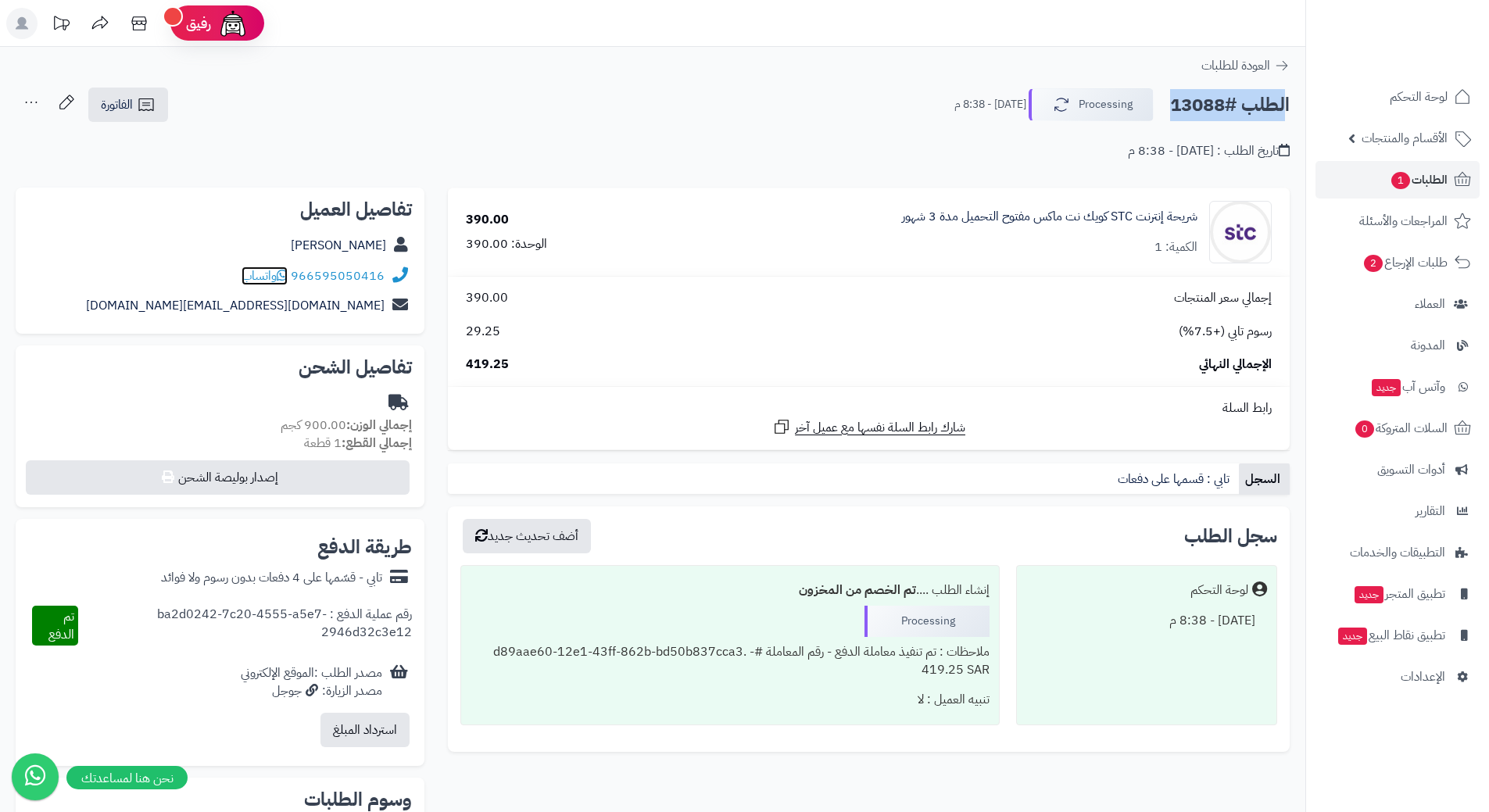
click at [288, 273] on icon at bounding box center [282, 274] width 11 height 12
